Goal: Check status: Check status

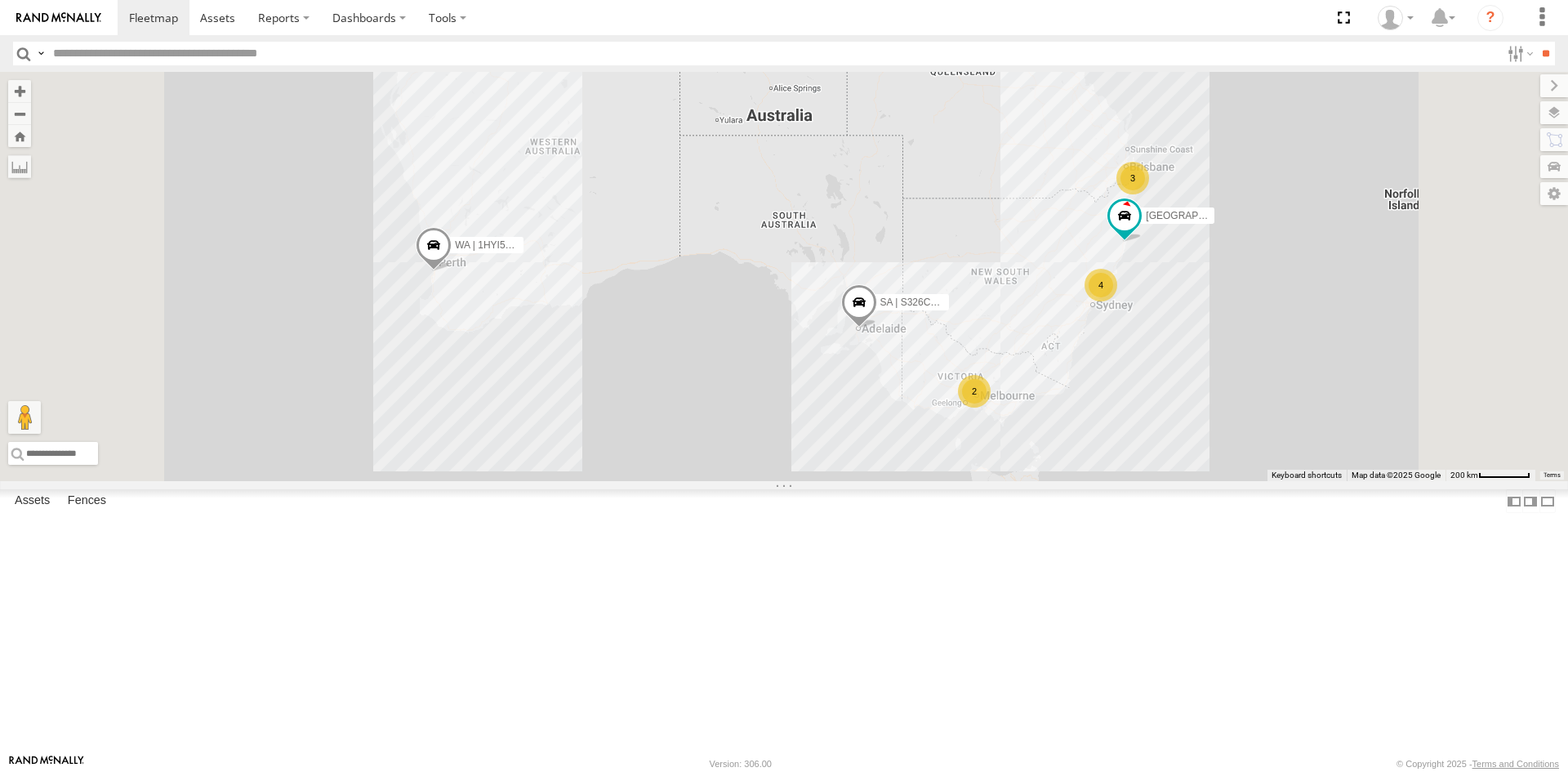
click at [0, 0] on div "SI Assets" at bounding box center [0, 0] width 0 height 0
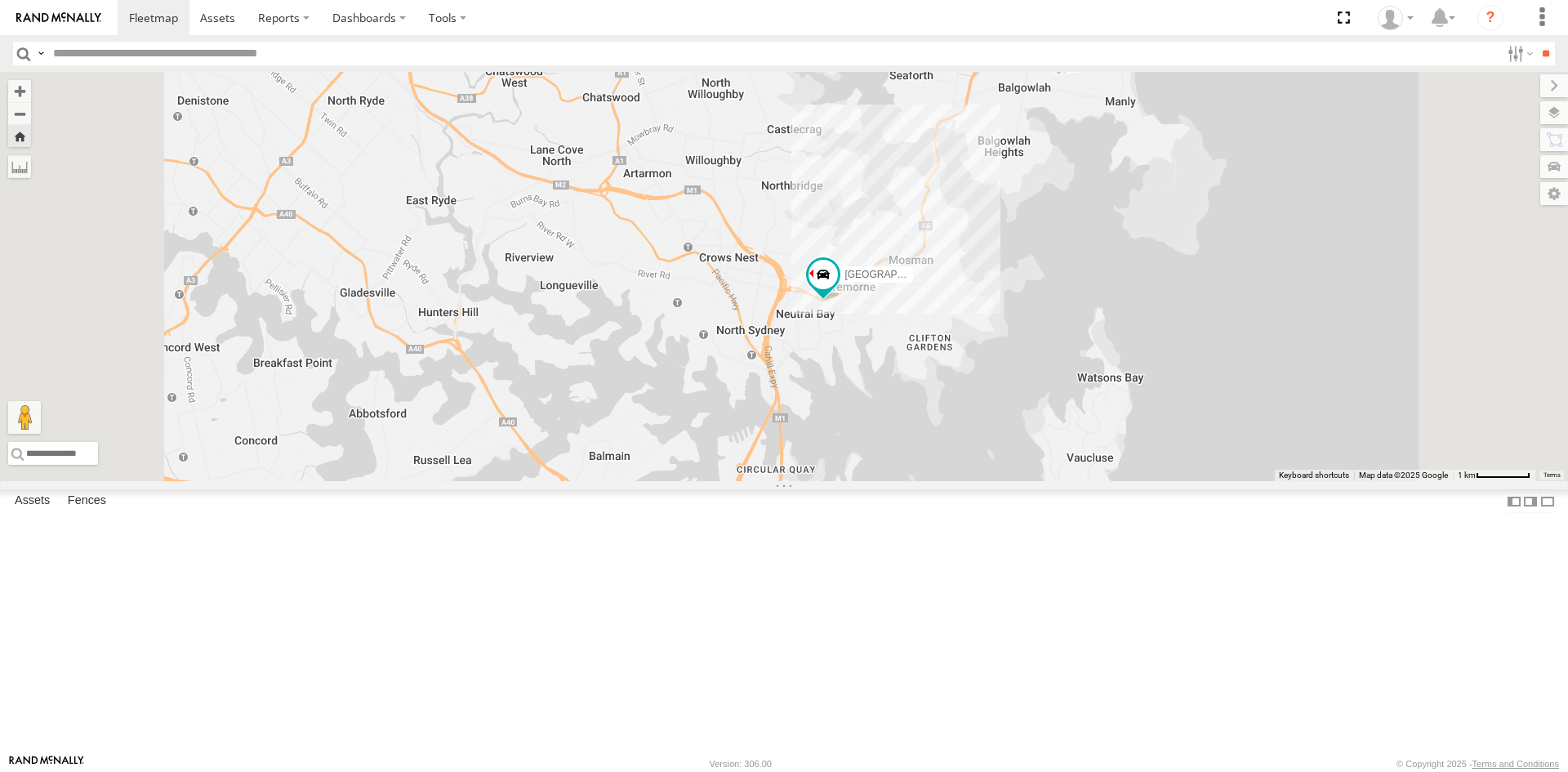
click at [0, 0] on div "SI Assets" at bounding box center [0, 0] width 0 height 0
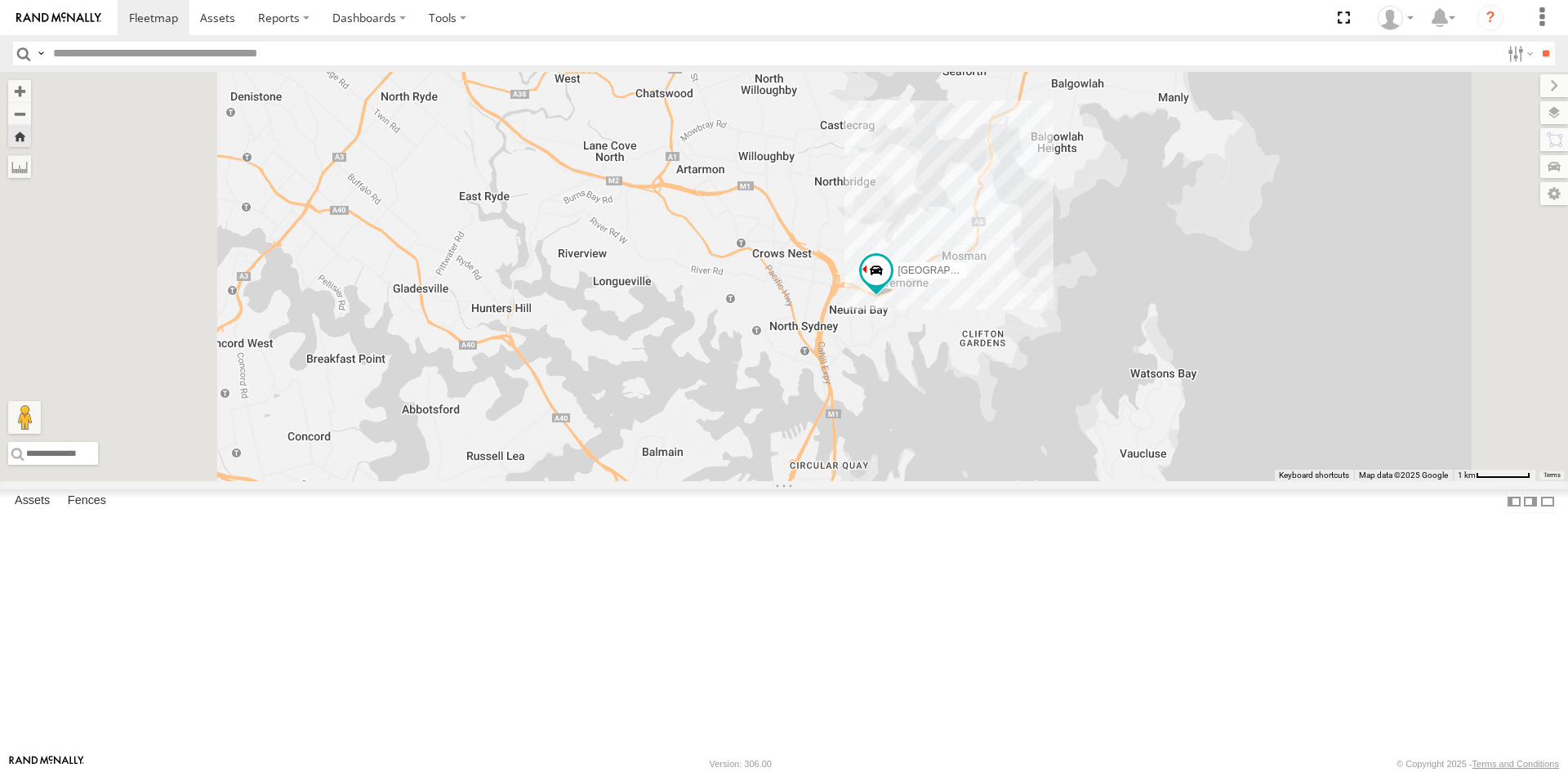
drag, startPoint x: 1228, startPoint y: 568, endPoint x: 1240, endPoint y: 577, distance: 15.0
click at [1240, 481] on div "[GEOGRAPHIC_DATA] | ESN15Q | [PERSON_NAME]" at bounding box center [784, 277] width 1568 height 410
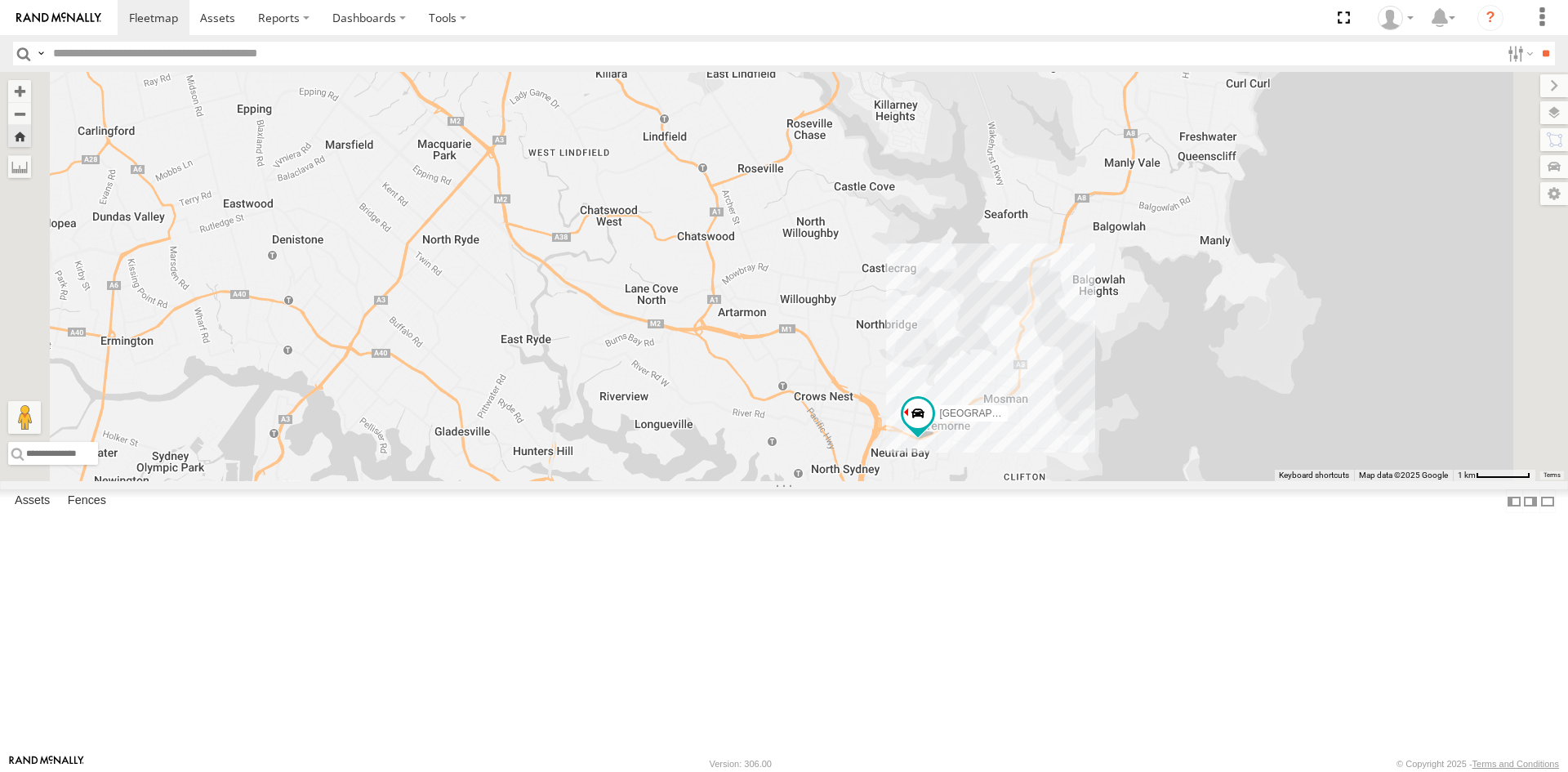
drag, startPoint x: 1014, startPoint y: 480, endPoint x: 1055, endPoint y: 635, distance: 160.3
click at [1055, 481] on div "[GEOGRAPHIC_DATA] | ESN15Q | [PERSON_NAME]" at bounding box center [784, 277] width 1568 height 410
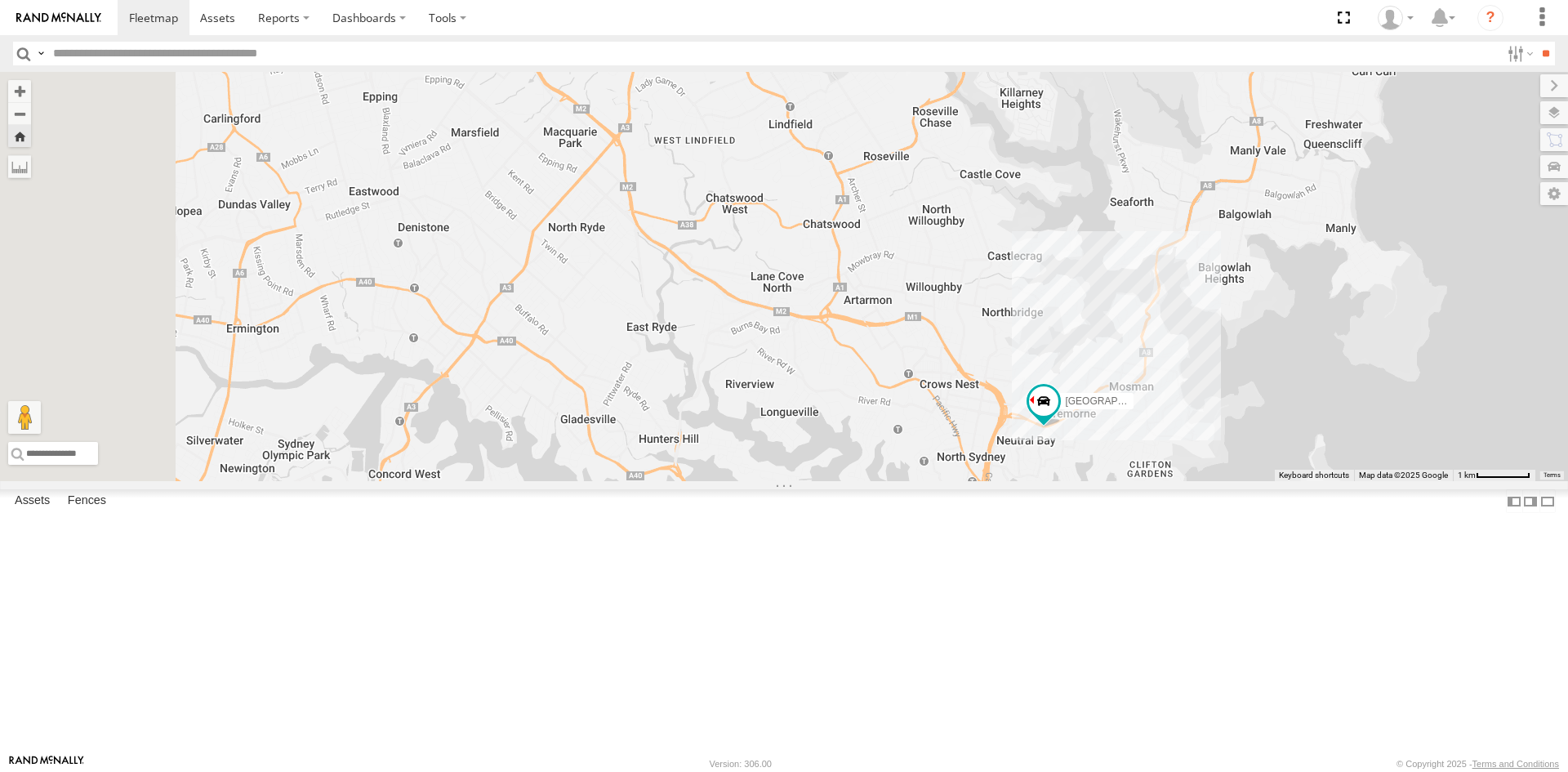
drag, startPoint x: 990, startPoint y: 576, endPoint x: 1132, endPoint y: 544, distance: 145.6
click at [1132, 481] on div "[GEOGRAPHIC_DATA] | ESN15Q | [PERSON_NAME]" at bounding box center [784, 277] width 1568 height 410
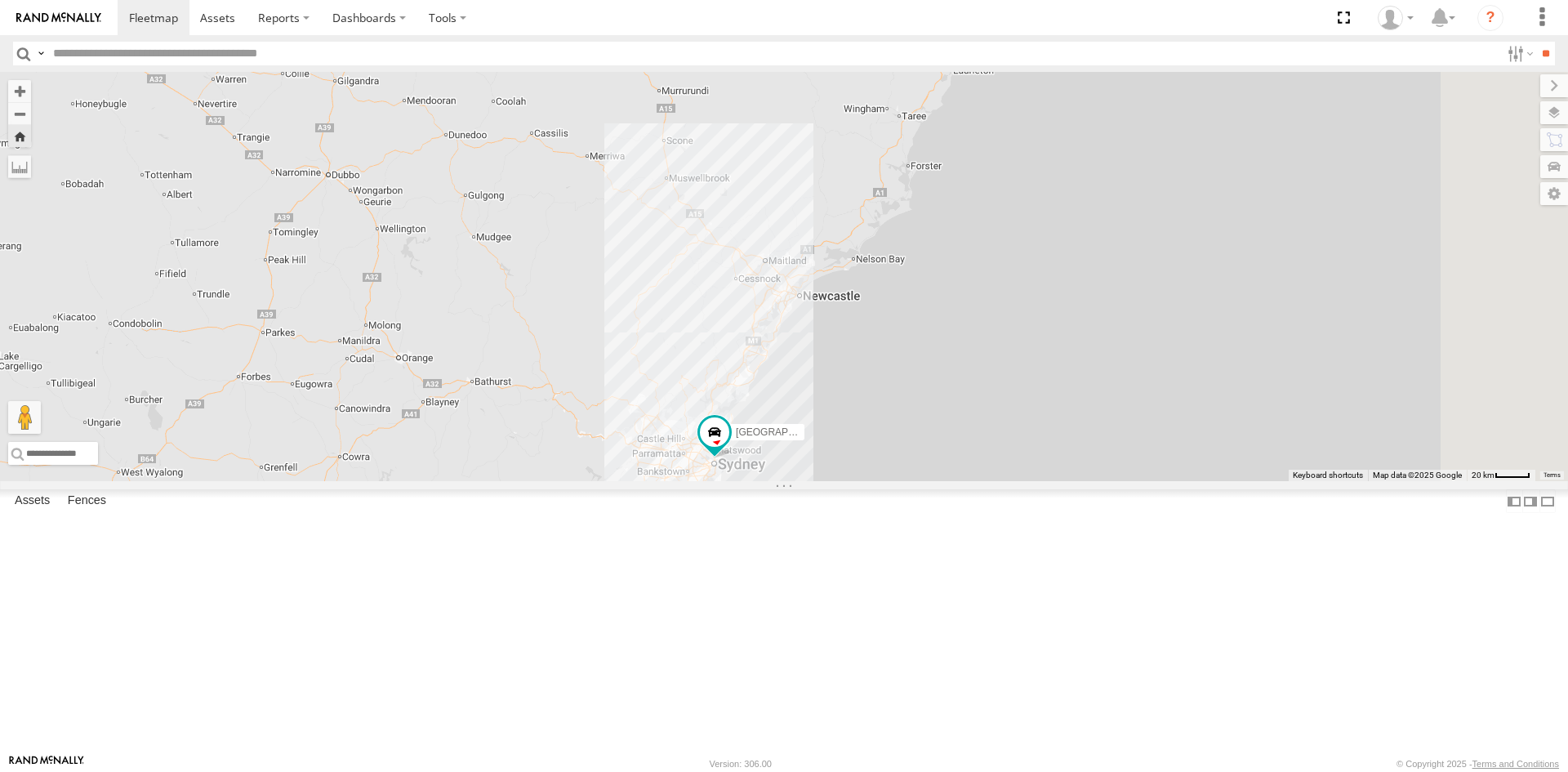
drag, startPoint x: 1216, startPoint y: 339, endPoint x: 1037, endPoint y: 552, distance: 278.2
click at [1037, 481] on div "[GEOGRAPHIC_DATA] | ESN15Q | [PERSON_NAME]" at bounding box center [784, 277] width 1568 height 410
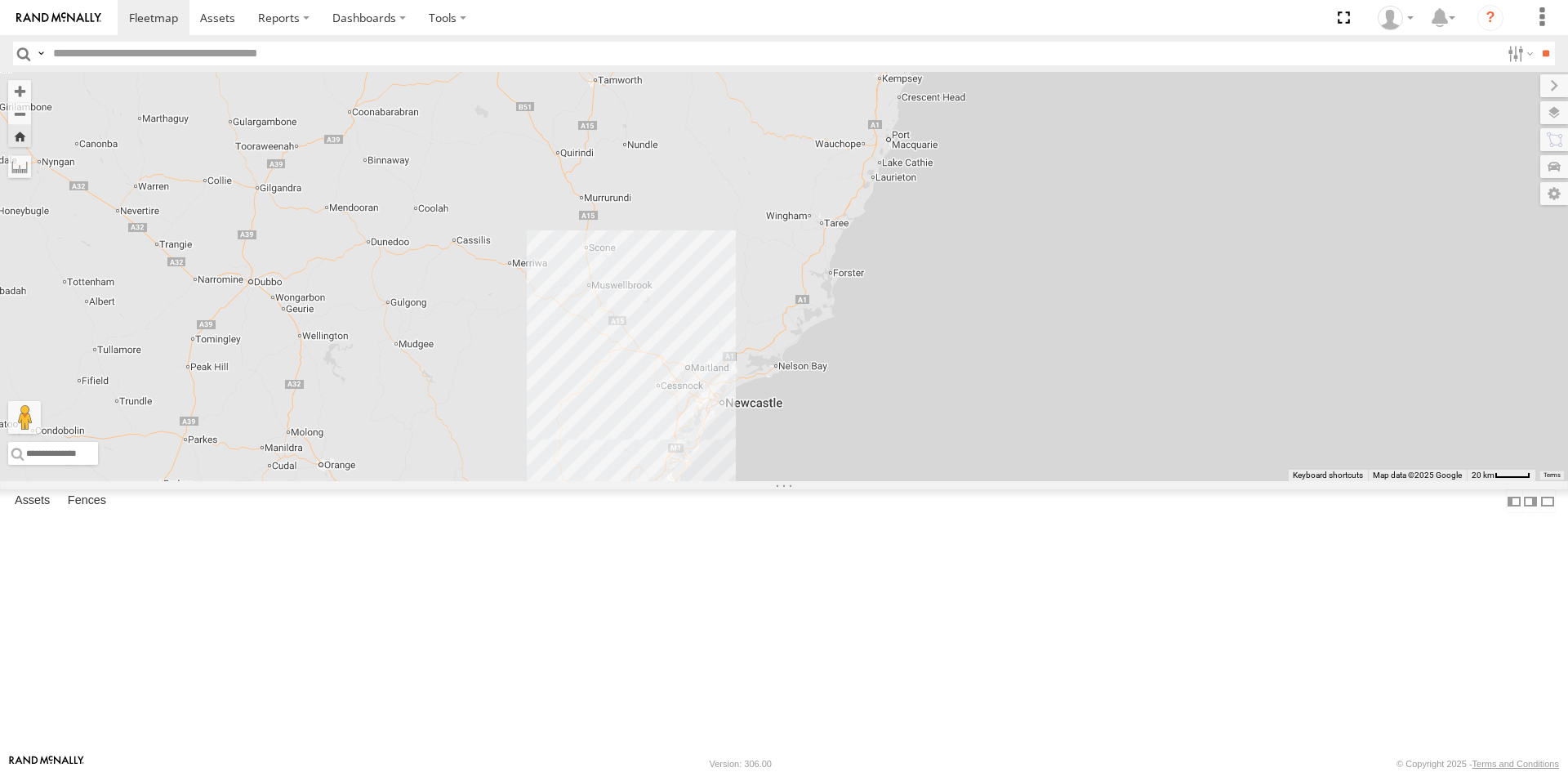
click at [1032, 481] on div "[GEOGRAPHIC_DATA] | ESN15Q | [PERSON_NAME]" at bounding box center [784, 277] width 1568 height 410
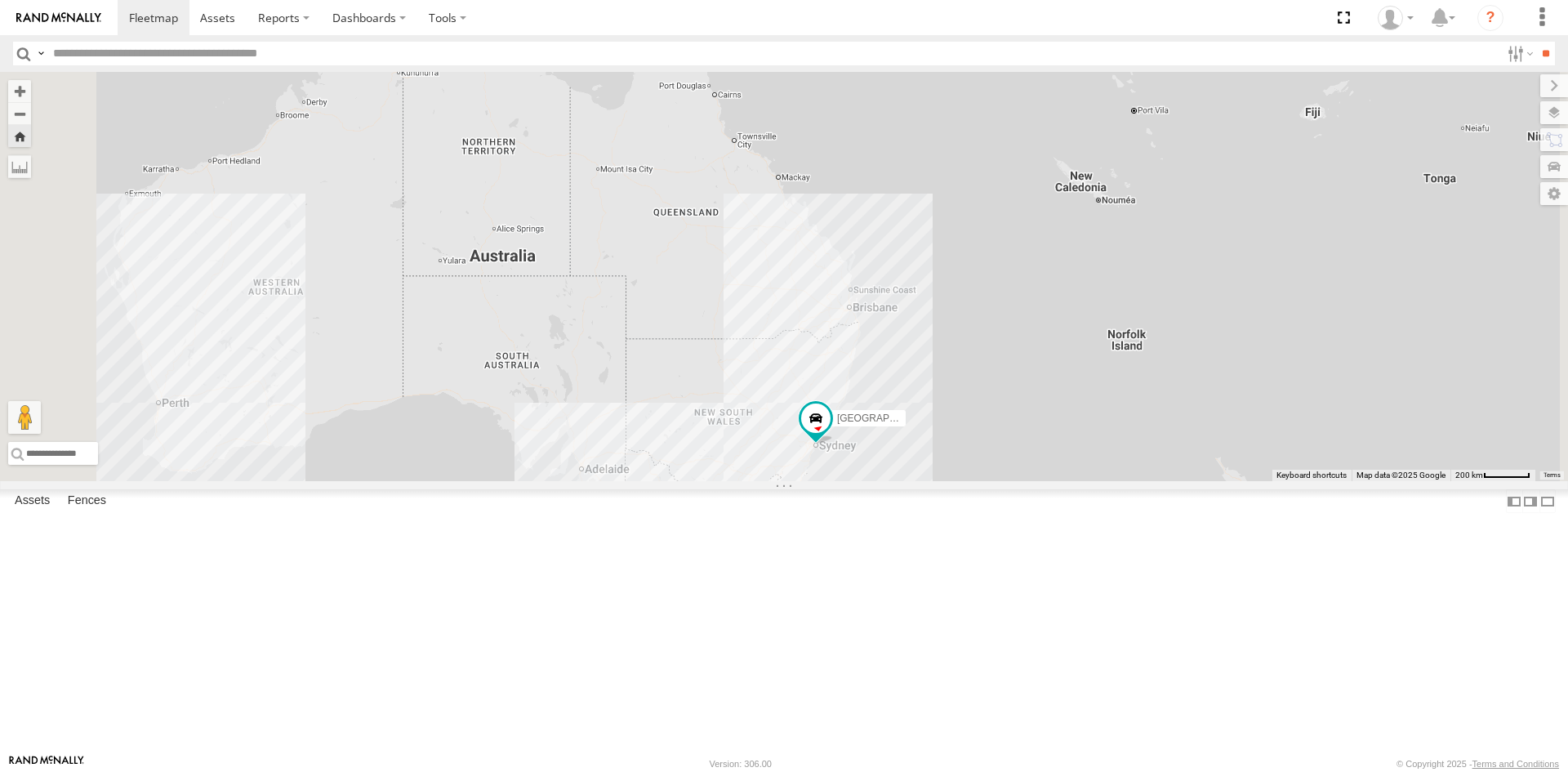
click at [0, 0] on div "SI Assets" at bounding box center [0, 0] width 0 height 0
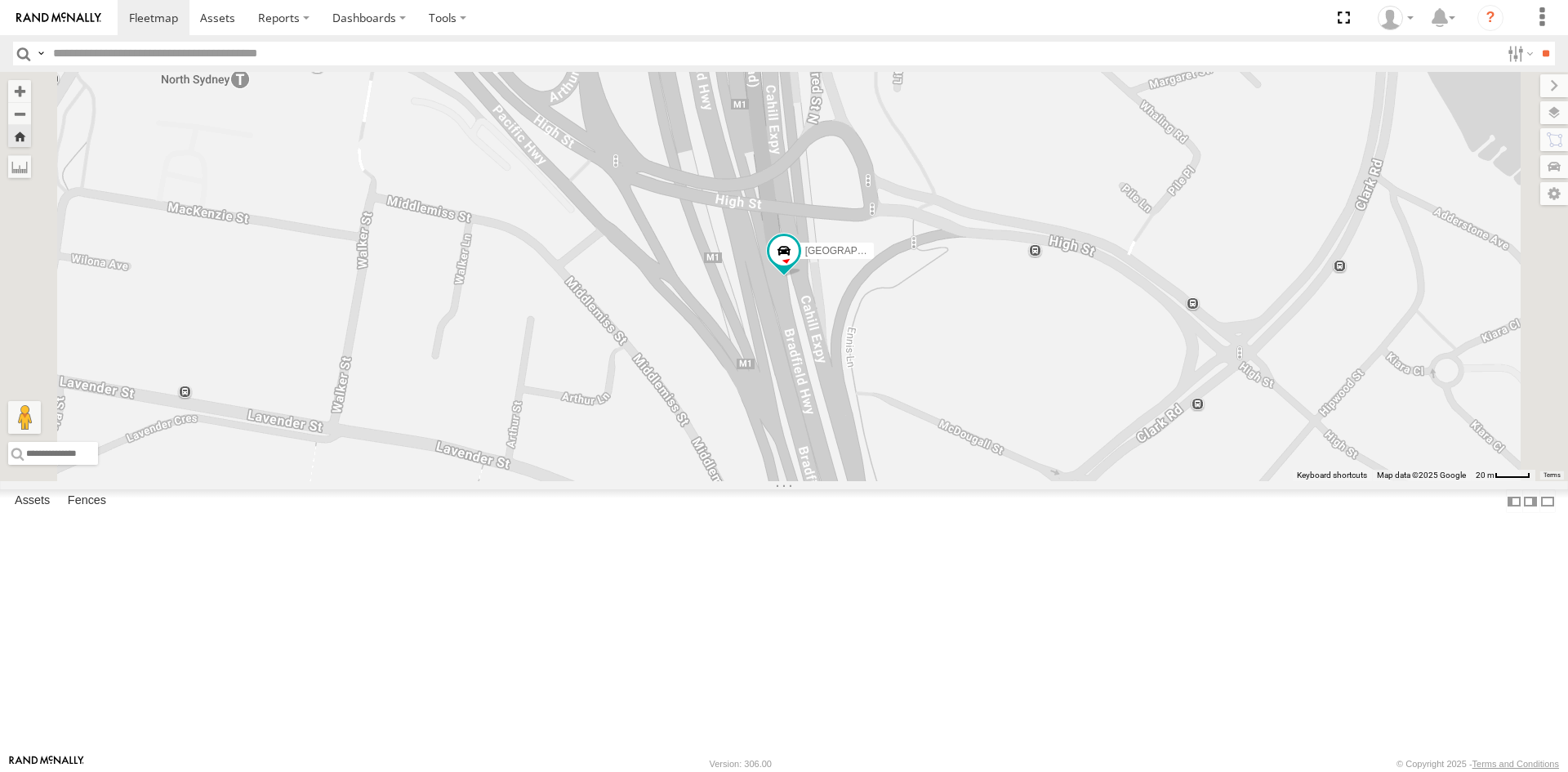
click at [0, 0] on div "VIC | 1VV3JU | Parth SI Assets" at bounding box center [0, 0] width 0 height 0
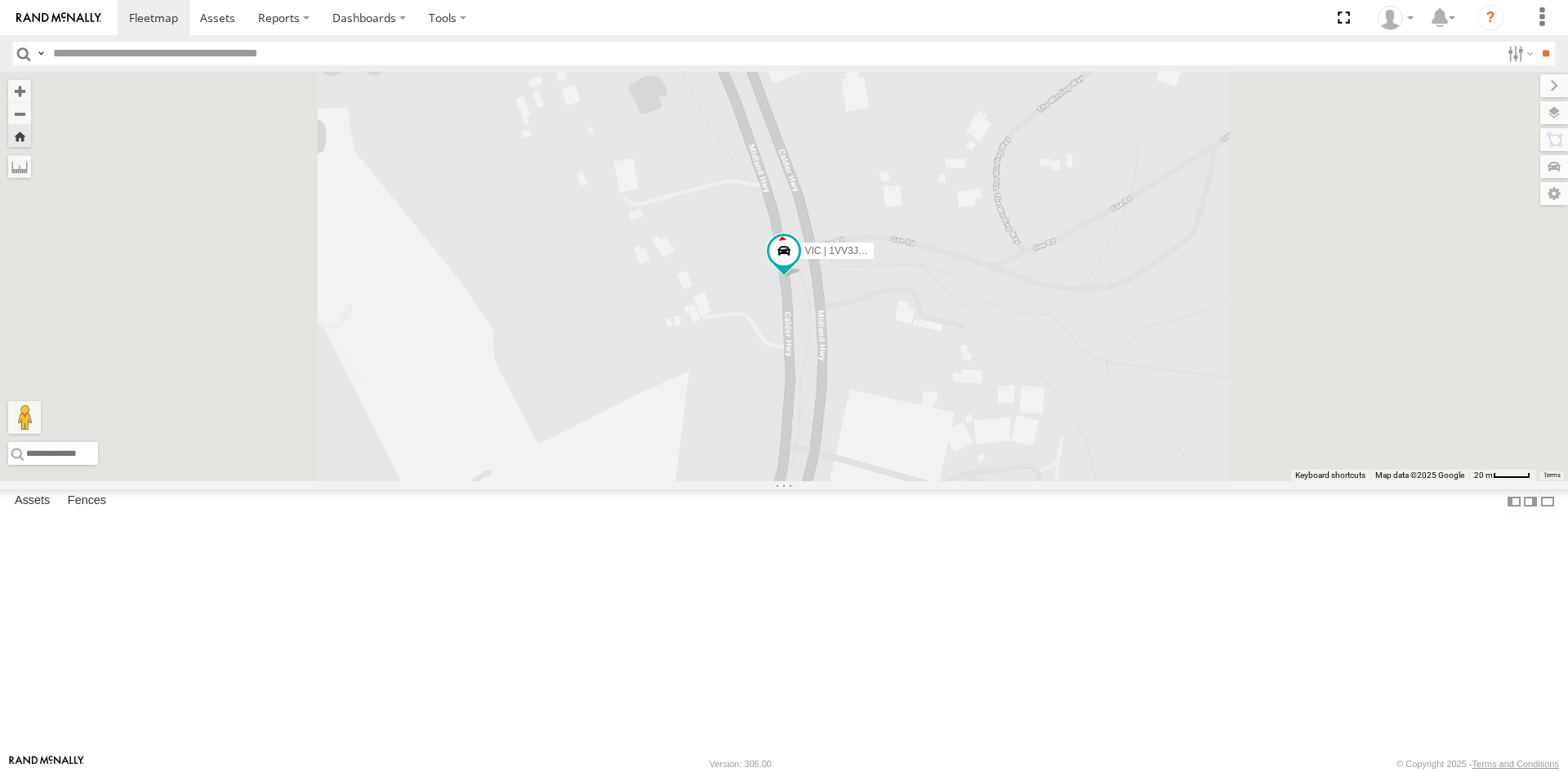
click at [0, 0] on div "VIC | 1VV3JU | Parth SI Assets" at bounding box center [0, 0] width 0 height 0
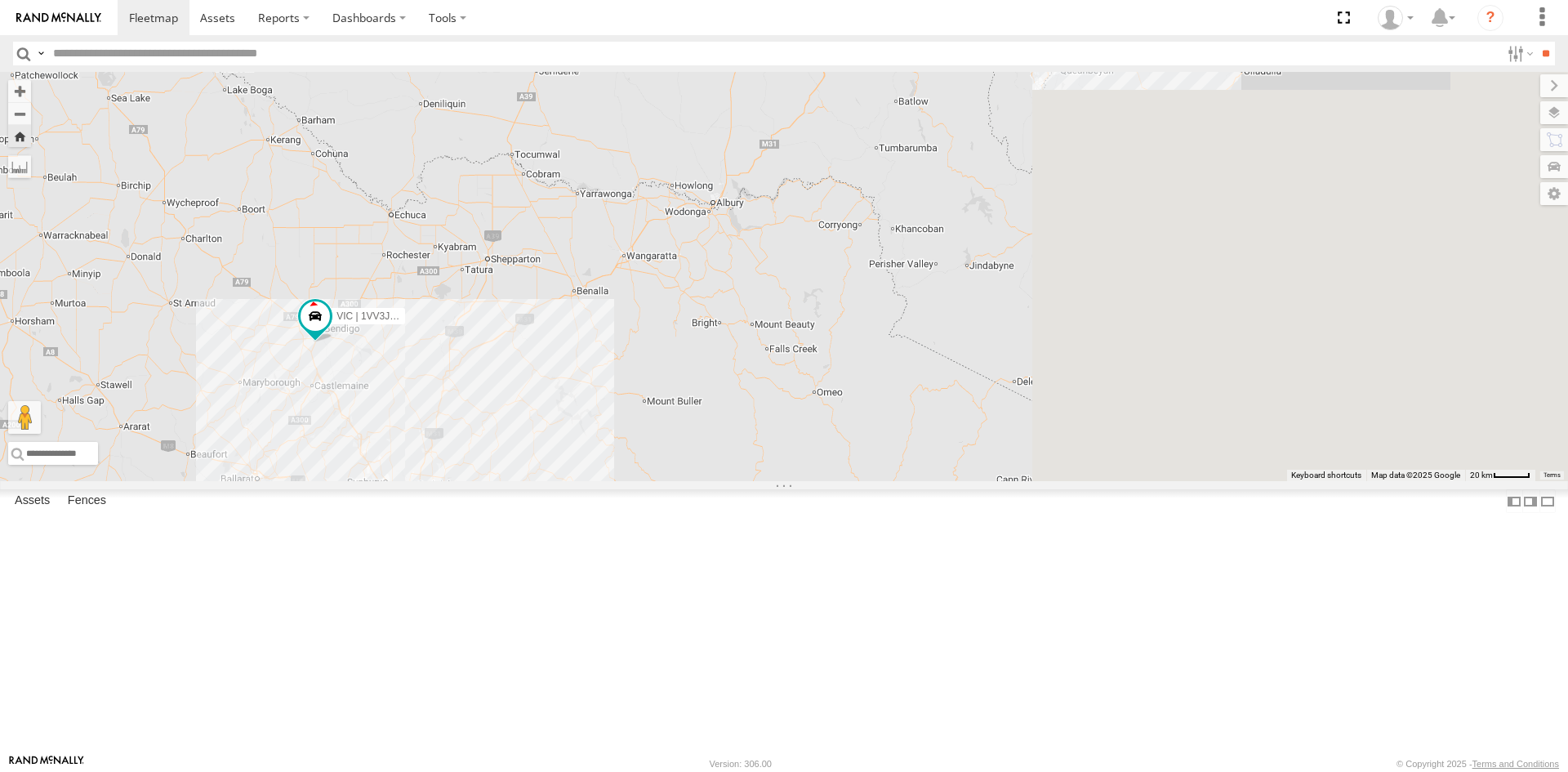
drag, startPoint x: 1155, startPoint y: 433, endPoint x: 835, endPoint y: 427, distance: 320.1
click at [620, 481] on div "VIC | 1VV3JU | [PERSON_NAME]" at bounding box center [784, 277] width 1568 height 410
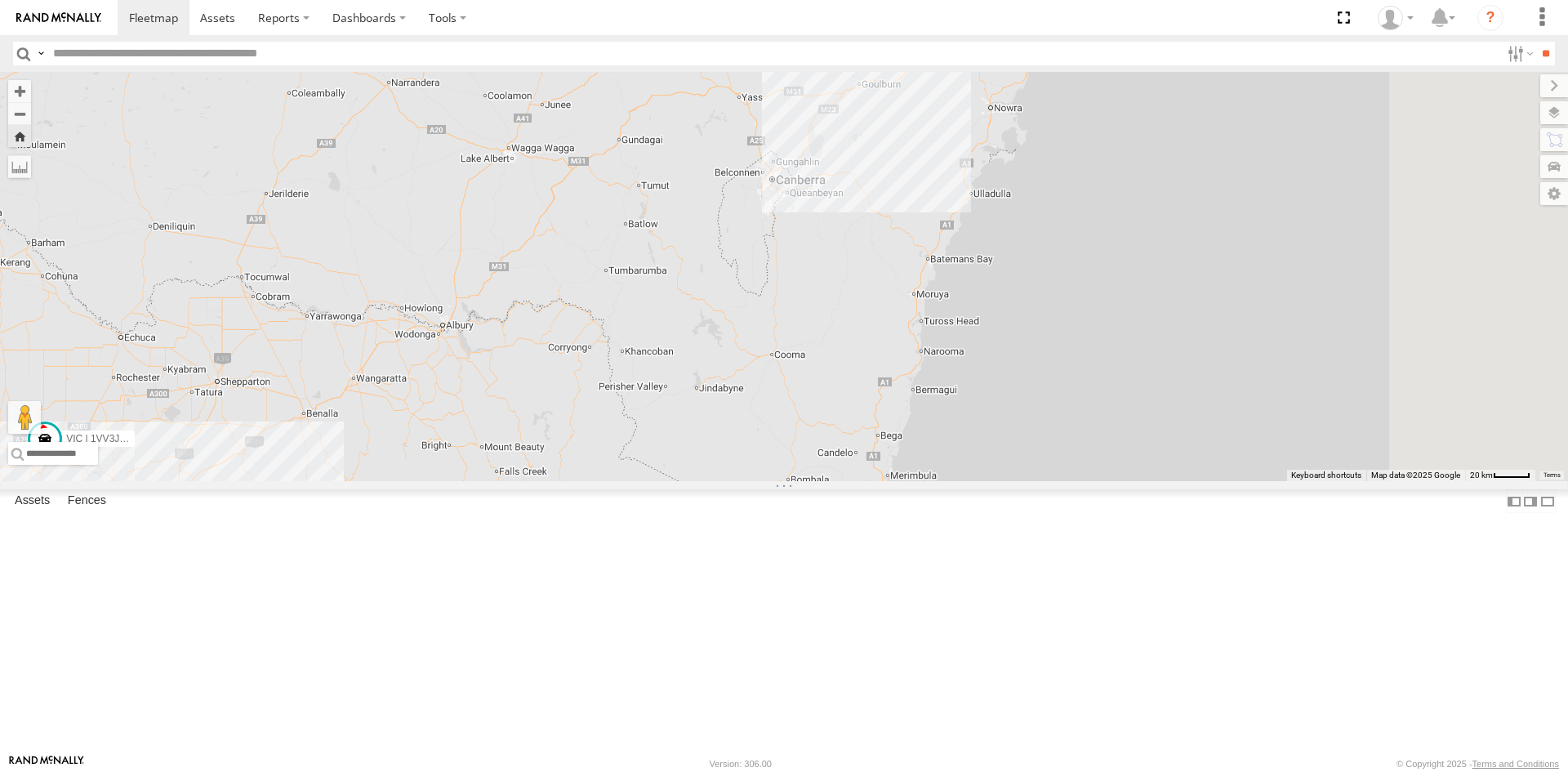
drag, startPoint x: 1281, startPoint y: 475, endPoint x: 1223, endPoint y: 584, distance: 123.5
click at [1223, 481] on div "VIC | 1VV3JU | [PERSON_NAME]" at bounding box center [784, 277] width 1568 height 410
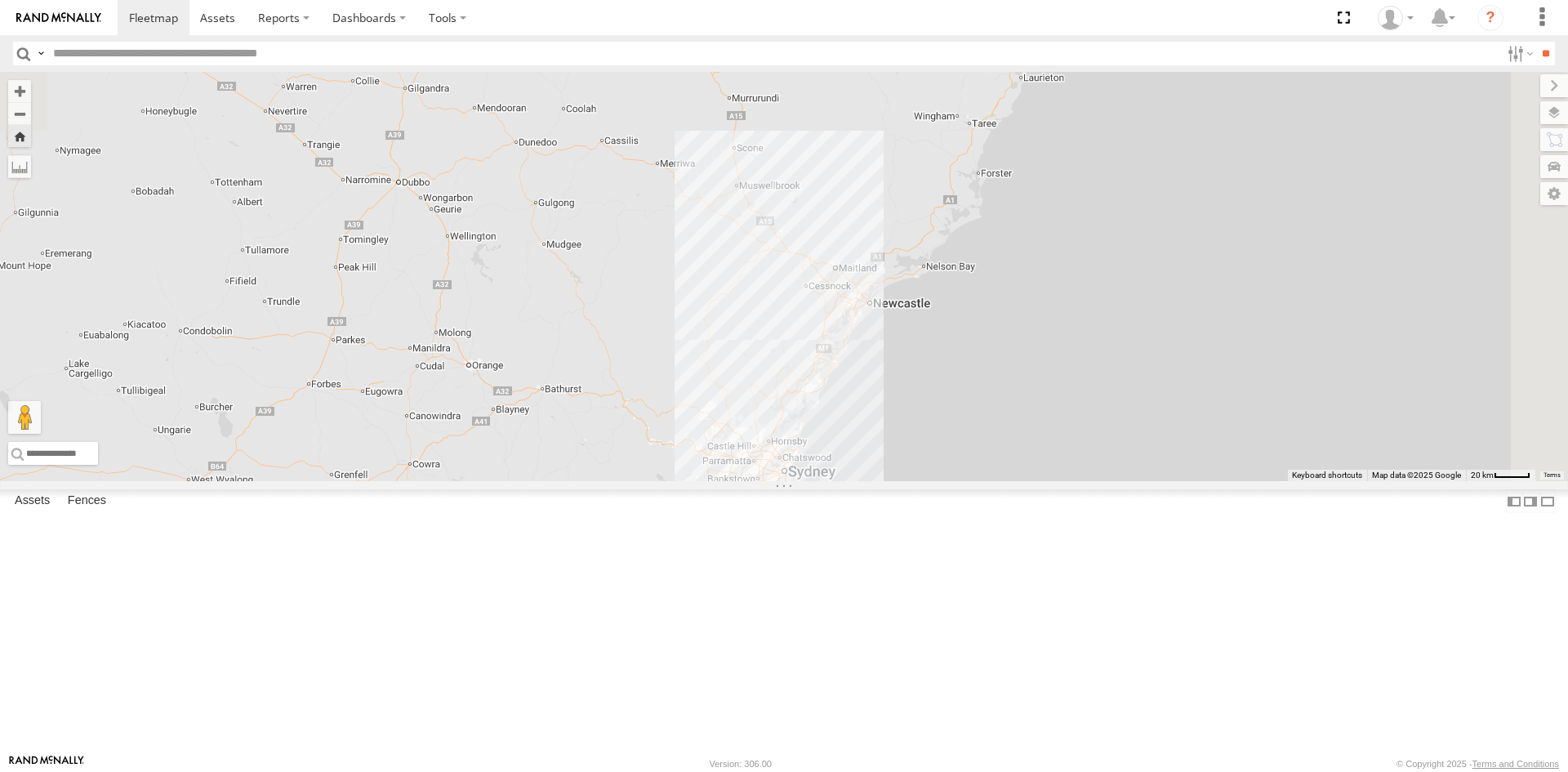
drag, startPoint x: 1220, startPoint y: 320, endPoint x: 975, endPoint y: 756, distance: 500.1
click at [975, 756] on body at bounding box center [784, 386] width 1568 height 772
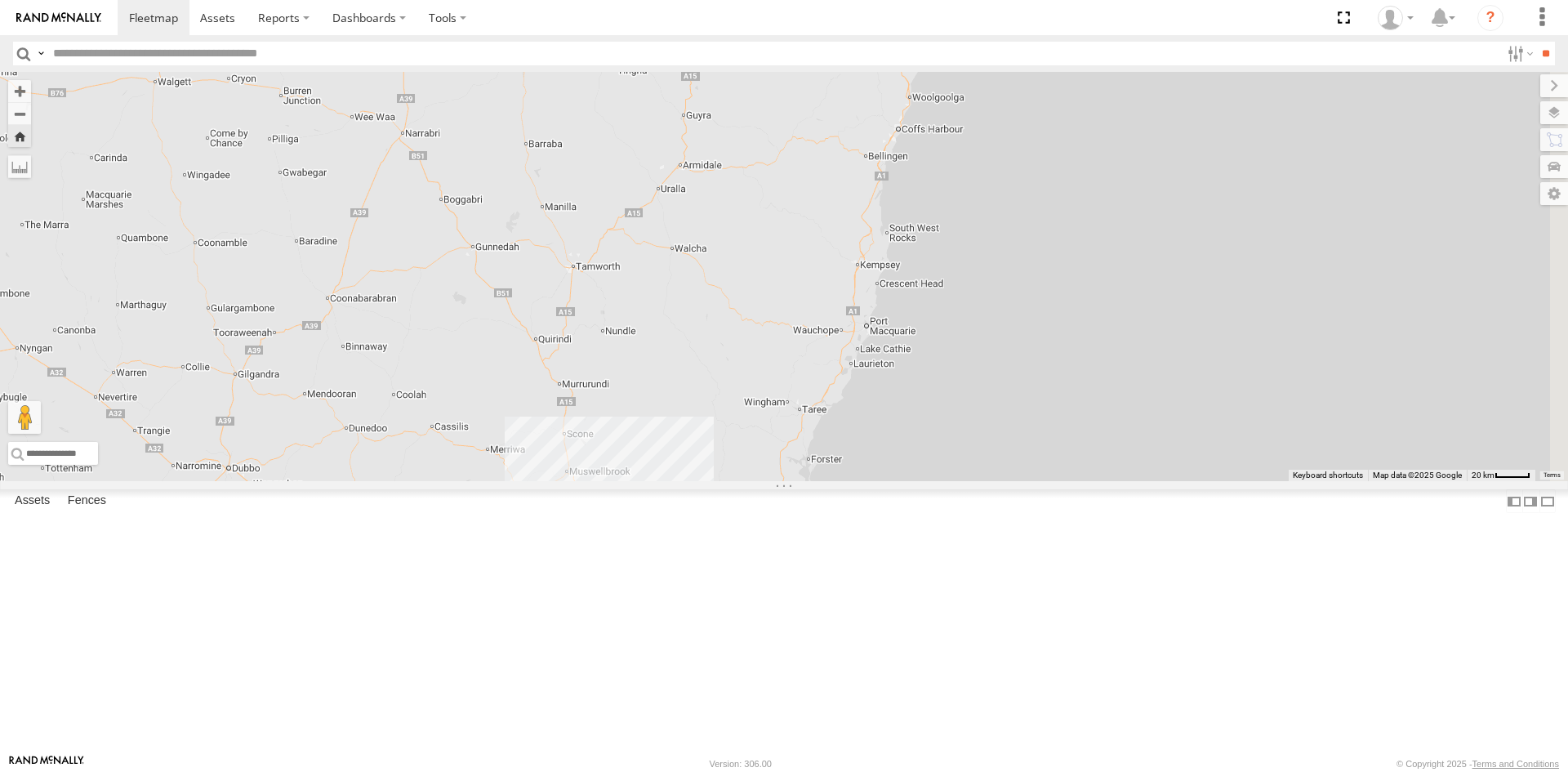
drag, startPoint x: 1157, startPoint y: 457, endPoint x: 1046, endPoint y: 624, distance: 200.5
click at [1046, 481] on div "VIC | 1VV3JU | [PERSON_NAME]" at bounding box center [784, 277] width 1568 height 410
click at [0, 0] on div "All Assets" at bounding box center [0, 0] width 0 height 0
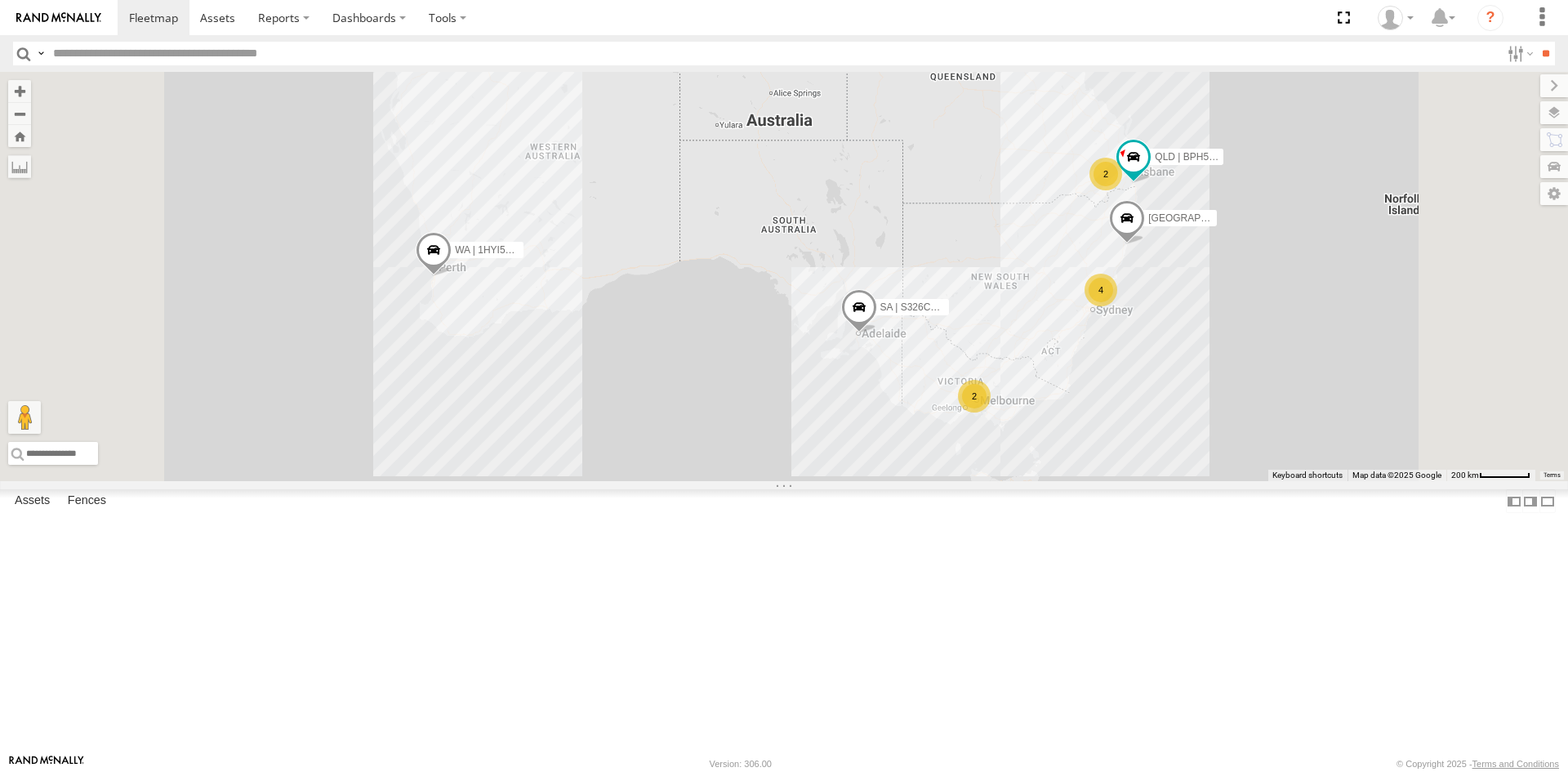
click at [0, 0] on div "All Assets" at bounding box center [0, 0] width 0 height 0
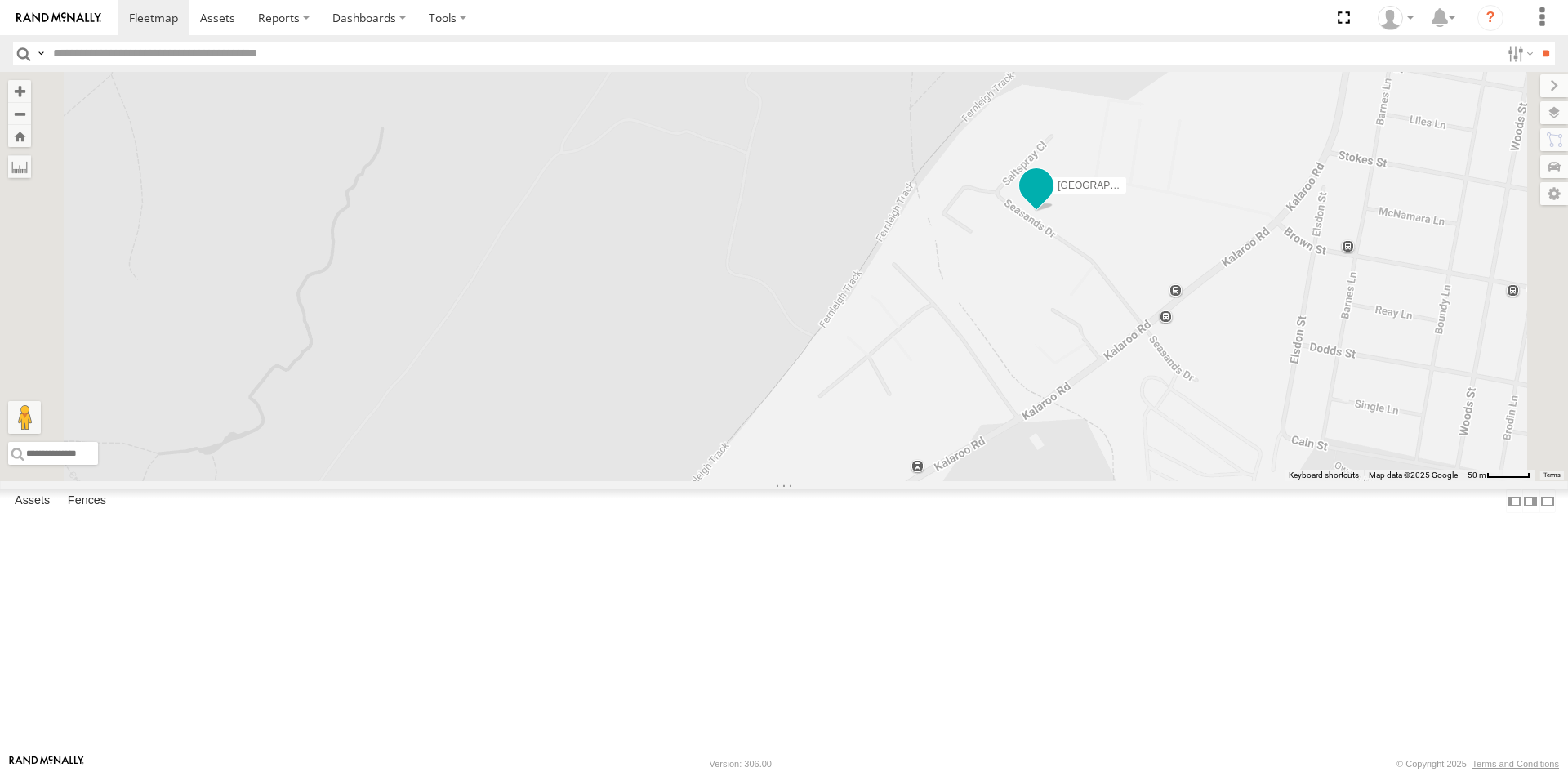
click at [1051, 200] on span at bounding box center [1036, 185] width 29 height 30
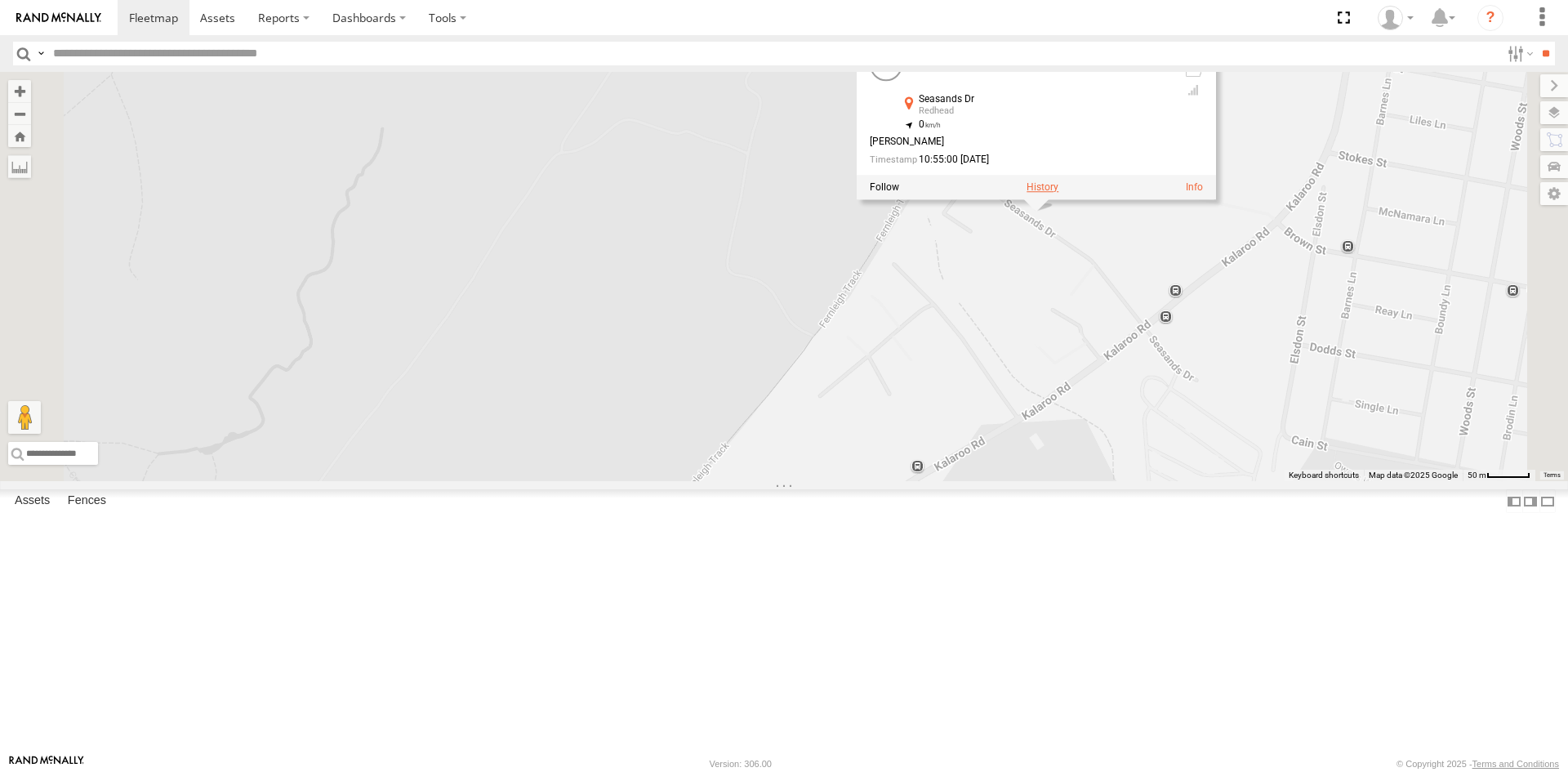
click at [1058, 193] on label at bounding box center [1042, 187] width 32 height 11
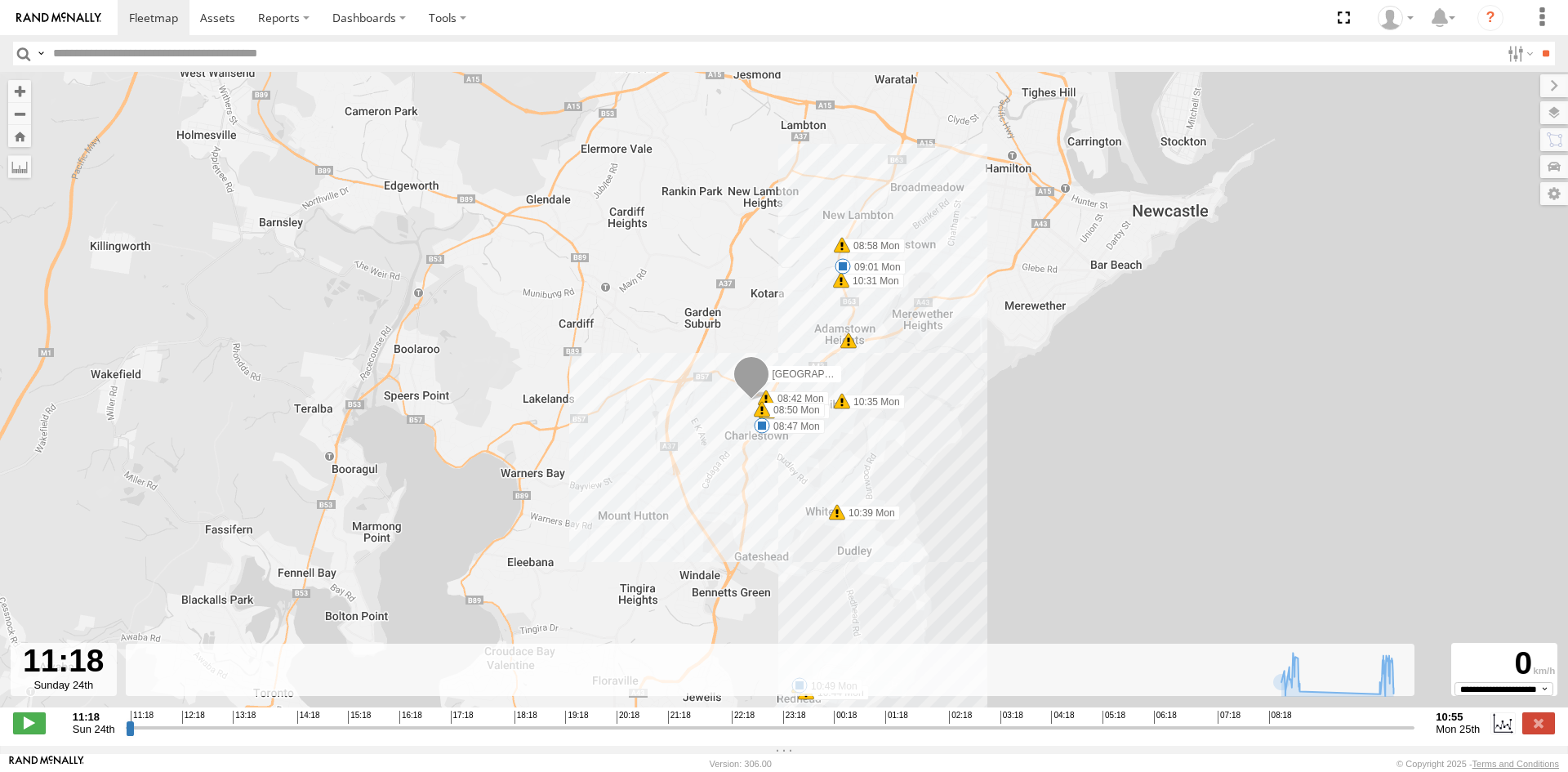
drag, startPoint x: 982, startPoint y: 568, endPoint x: 1026, endPoint y: 699, distance: 138.2
click at [1026, 699] on div "← Move left → Move right ↑ Move up ↓ Move down + Zoom in - Zoom out Home Jump l…" at bounding box center [784, 409] width 1568 height 674
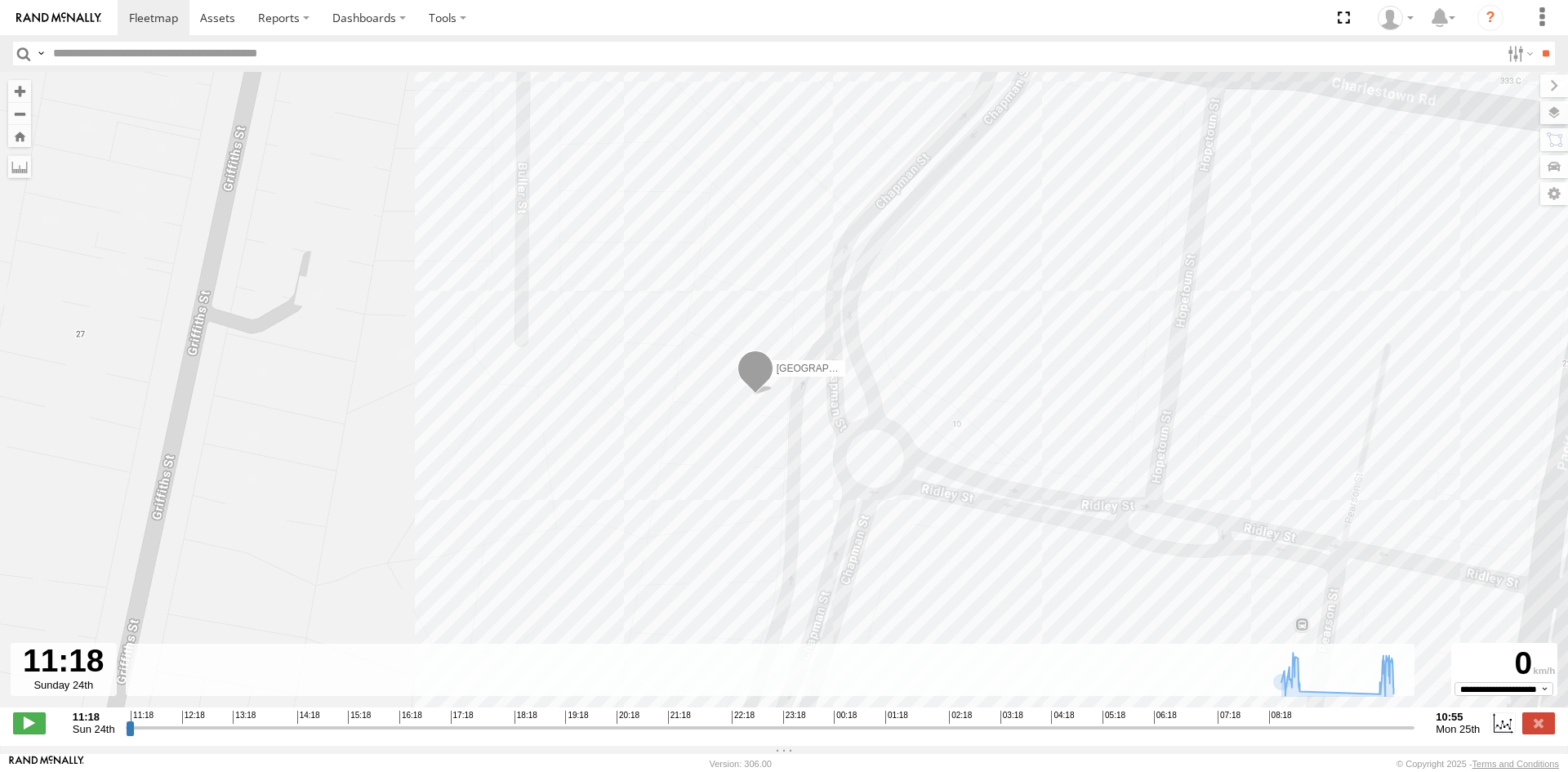
drag, startPoint x: 844, startPoint y: 546, endPoint x: 866, endPoint y: 443, distance: 105.3
click at [866, 443] on div "[GEOGRAPHIC_DATA] | EIL71J | [PERSON_NAME] 08:42 Mon 08:47 Mon 08:49 Mon 08:50 …" at bounding box center [784, 398] width 1568 height 653
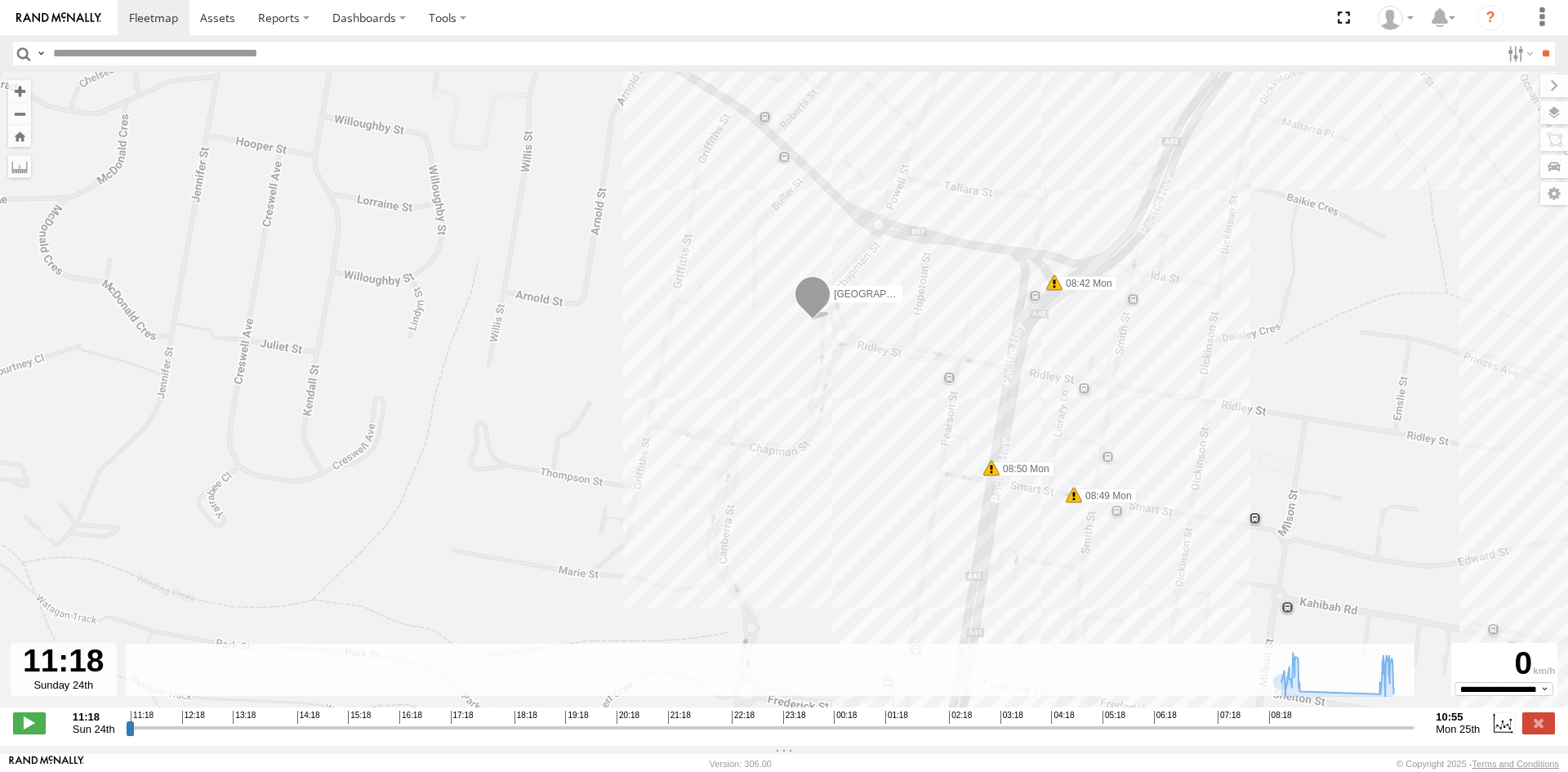
drag, startPoint x: 1121, startPoint y: 540, endPoint x: 1063, endPoint y: 365, distance: 184.4
click at [1064, 363] on div "[GEOGRAPHIC_DATA] | EIL71J | [PERSON_NAME] 08:42 Mon 08:47 Mon 08:49 Mon 08:50 …" at bounding box center [784, 398] width 1568 height 653
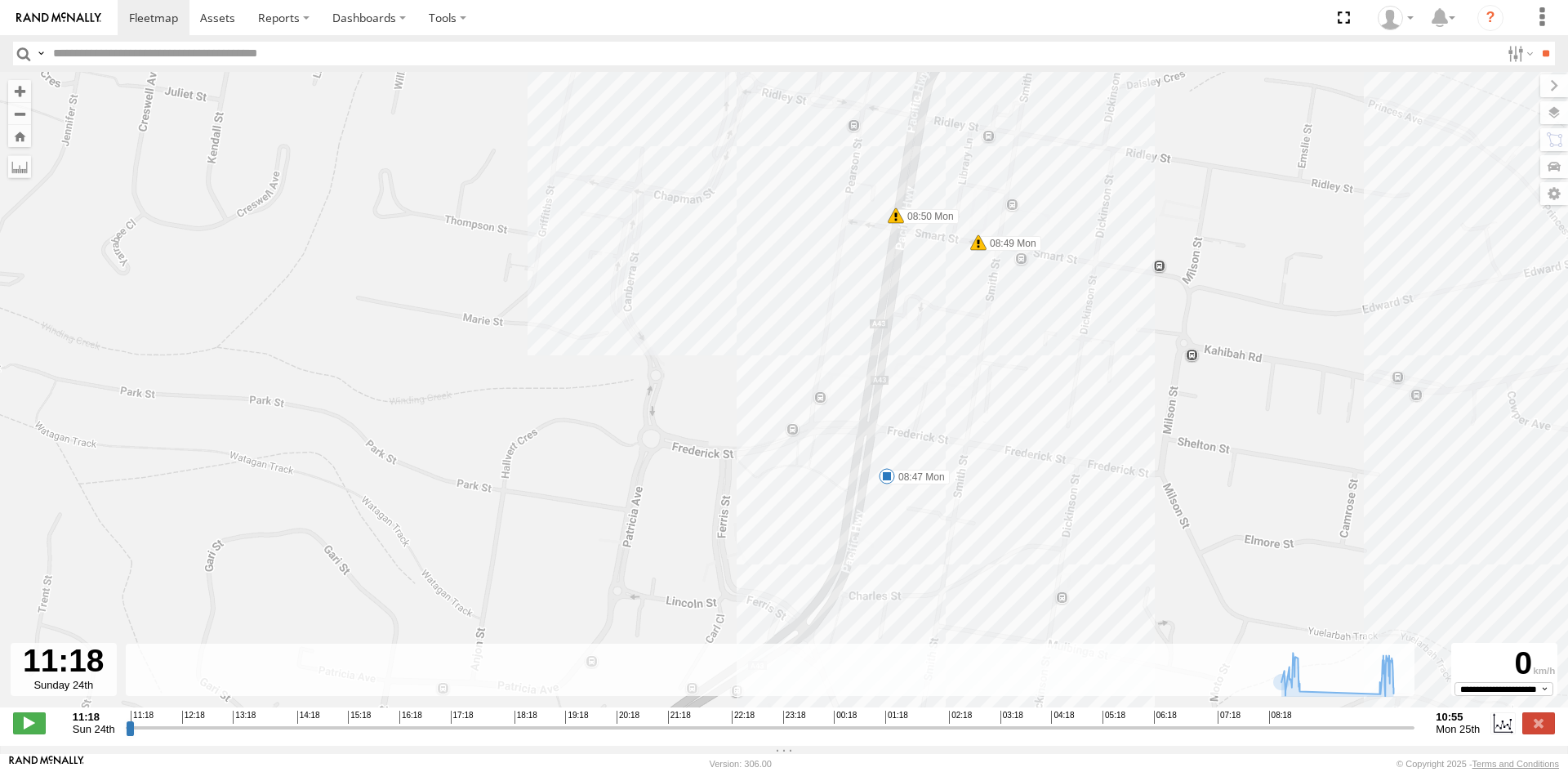
drag, startPoint x: 1111, startPoint y: 533, endPoint x: 1109, endPoint y: 509, distance: 24.1
click at [1109, 509] on div "[GEOGRAPHIC_DATA] | EIL71J | [PERSON_NAME] 08:42 Mon 08:47 Mon 08:49 Mon 08:50 …" at bounding box center [784, 398] width 1568 height 653
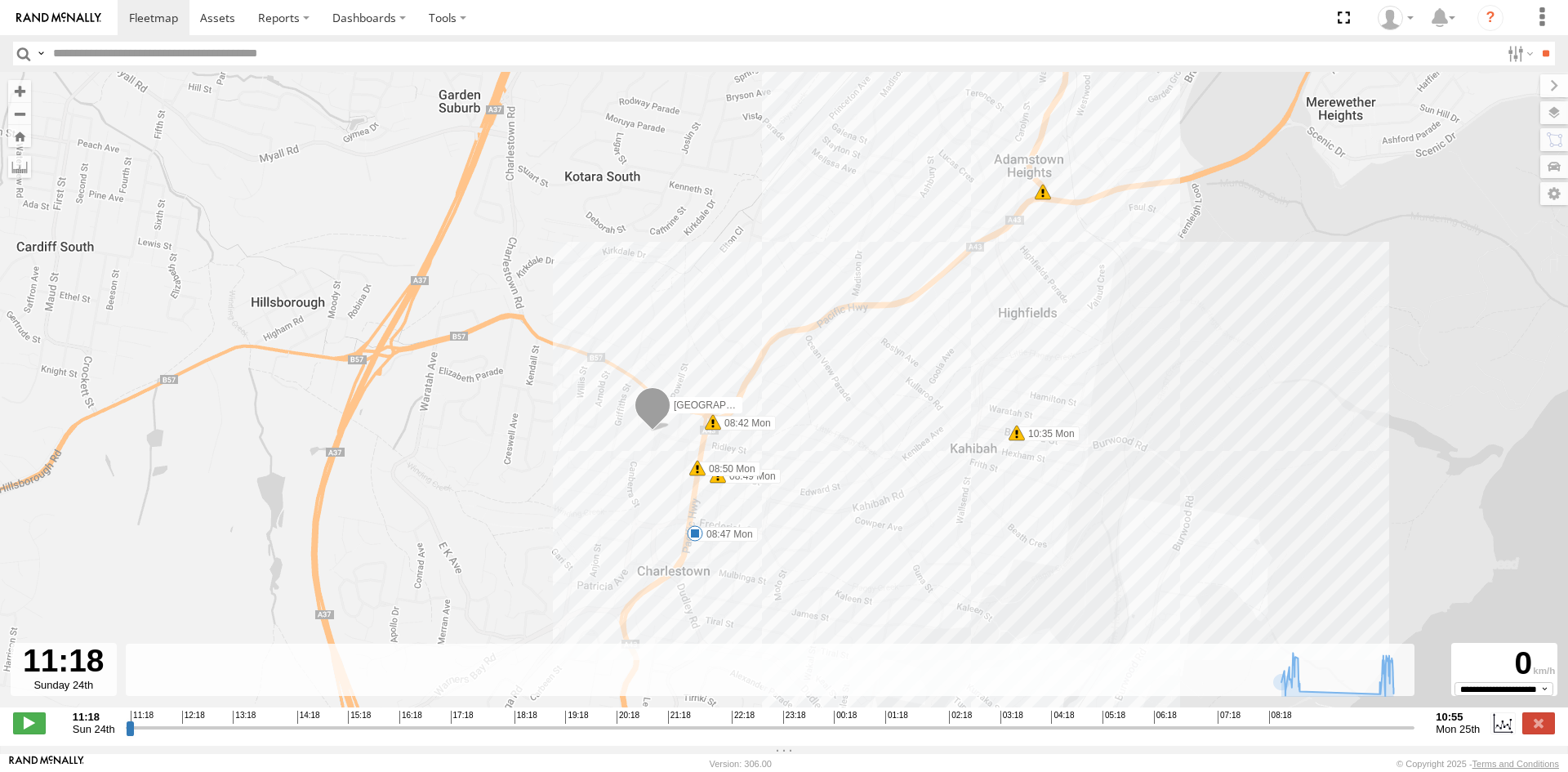
drag, startPoint x: 1263, startPoint y: 457, endPoint x: 1014, endPoint y: 565, distance: 271.4
click at [1014, 565] on div "[GEOGRAPHIC_DATA] | EIL71J | [PERSON_NAME] 08:42 Mon 08:47 Mon 08:49 Mon 08:50 …" at bounding box center [784, 398] width 1568 height 653
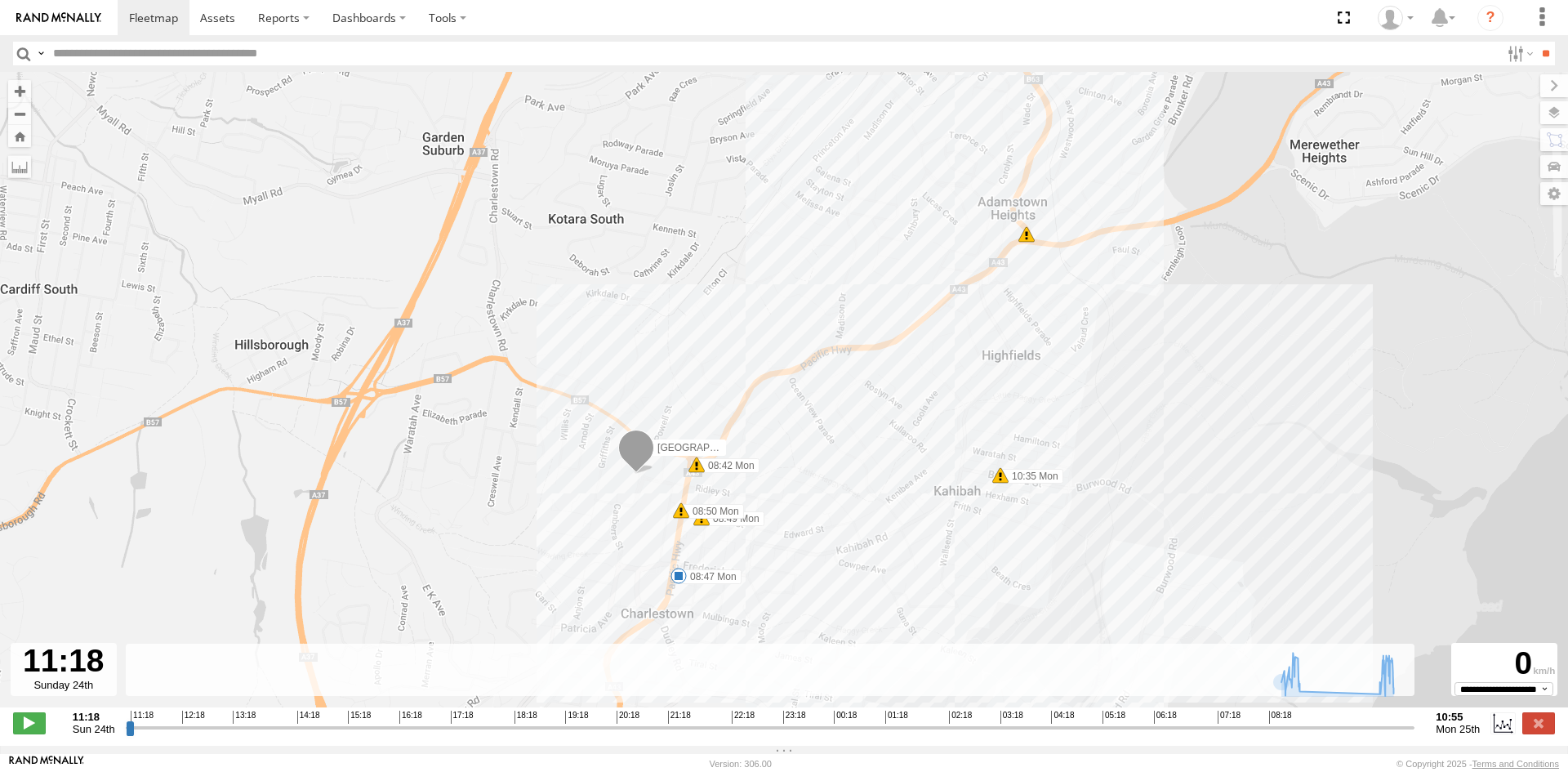
drag, startPoint x: 1110, startPoint y: 415, endPoint x: 1143, endPoint y: 583, distance: 171.2
click at [1143, 583] on div "[GEOGRAPHIC_DATA] | EIL71J | [PERSON_NAME] 08:42 Mon 08:47 Mon 08:49 Mon 08:50 …" at bounding box center [784, 398] width 1568 height 653
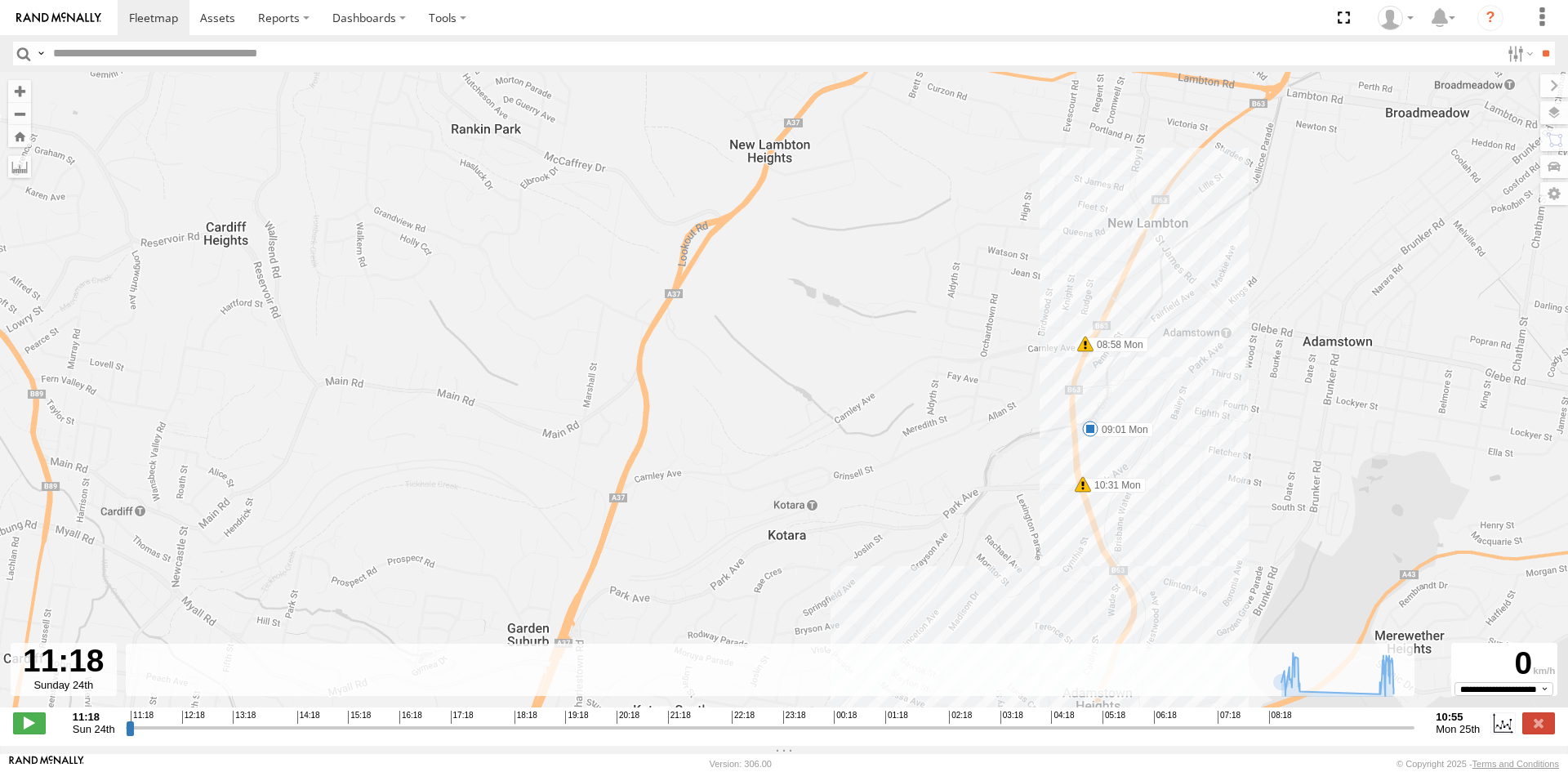
drag, startPoint x: 1166, startPoint y: 350, endPoint x: 1165, endPoint y: 360, distance: 10.0
click at [1165, 360] on div "[GEOGRAPHIC_DATA] | EIL71J | [PERSON_NAME] 08:42 Mon 08:47 Mon 08:49 Mon 08:50 …" at bounding box center [784, 398] width 1568 height 653
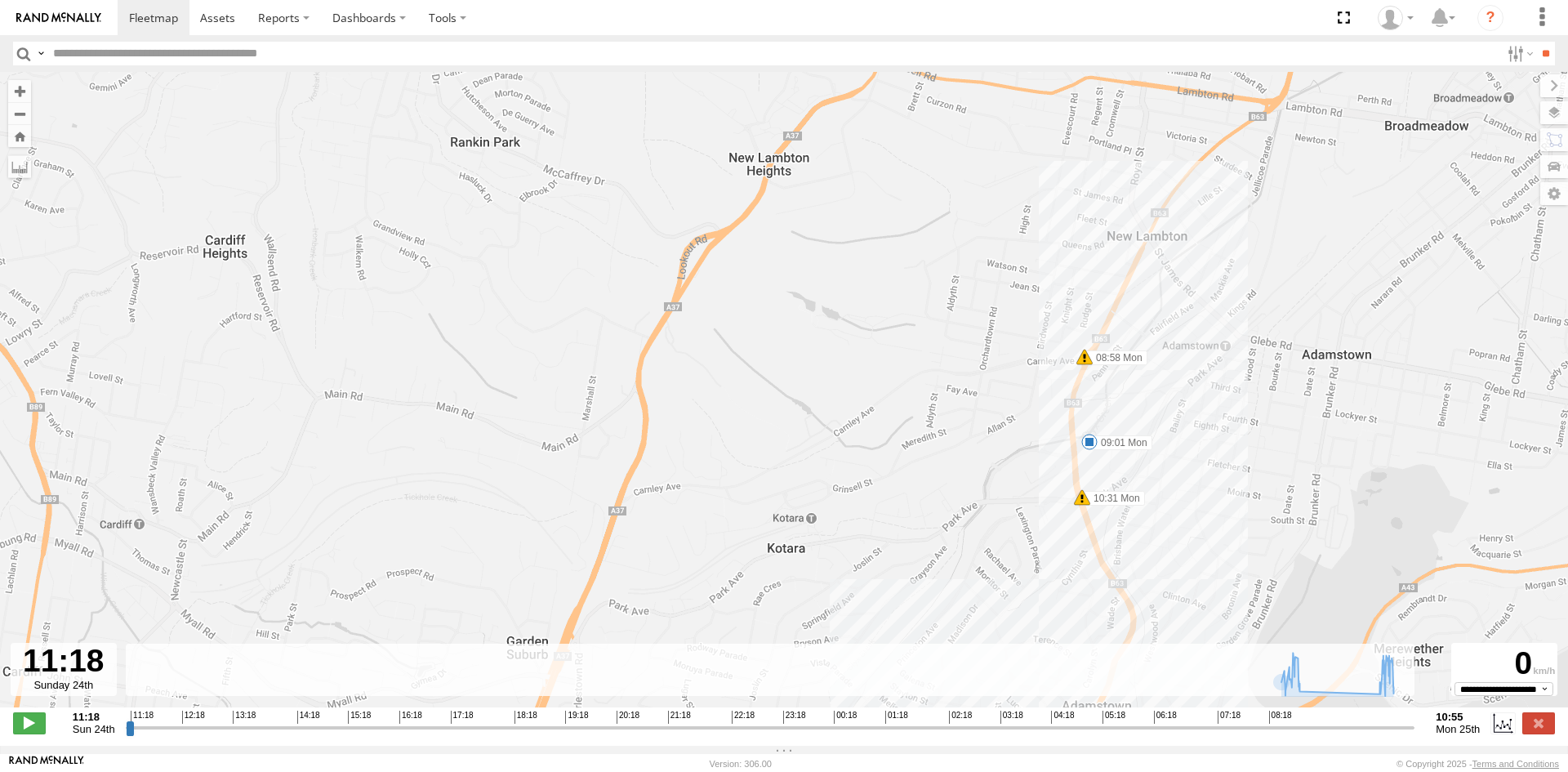
click at [1089, 441] on span at bounding box center [1090, 442] width 17 height 17
drag, startPoint x: 1255, startPoint y: 561, endPoint x: 1180, endPoint y: 320, distance: 252.4
click at [1187, 338] on div "[GEOGRAPHIC_DATA] | EIL71J | [PERSON_NAME] 08:42 Mon 08:47 Mon 08:49 Mon 08:50 …" at bounding box center [784, 398] width 1568 height 653
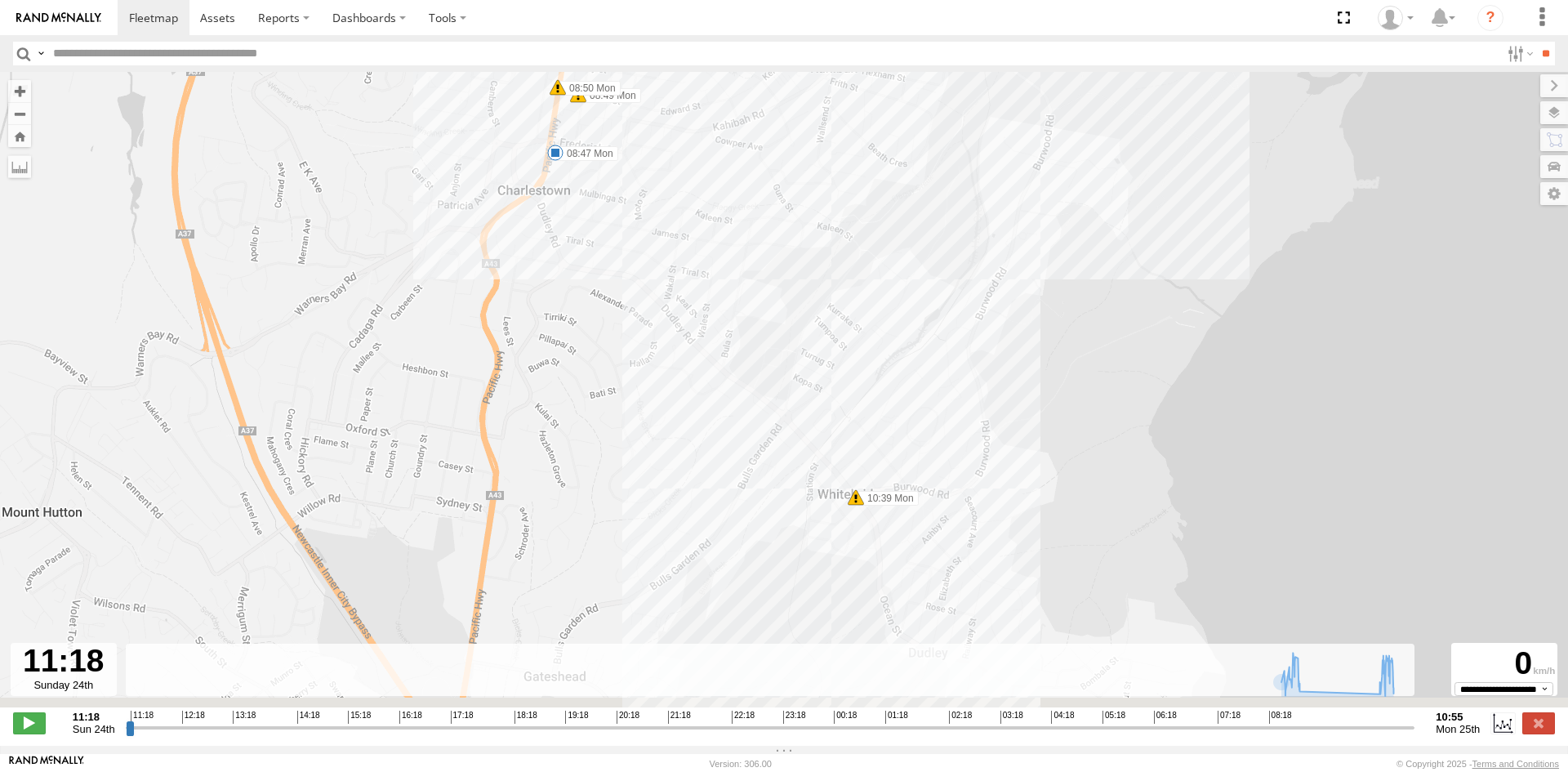
drag, startPoint x: 1126, startPoint y: 445, endPoint x: 1168, endPoint y: 246, distance: 203.4
click at [1168, 246] on div "[GEOGRAPHIC_DATA] | EIL71J | [PERSON_NAME] 08:42 Mon 08:47 Mon 08:49 Mon 08:50 …" at bounding box center [784, 398] width 1568 height 653
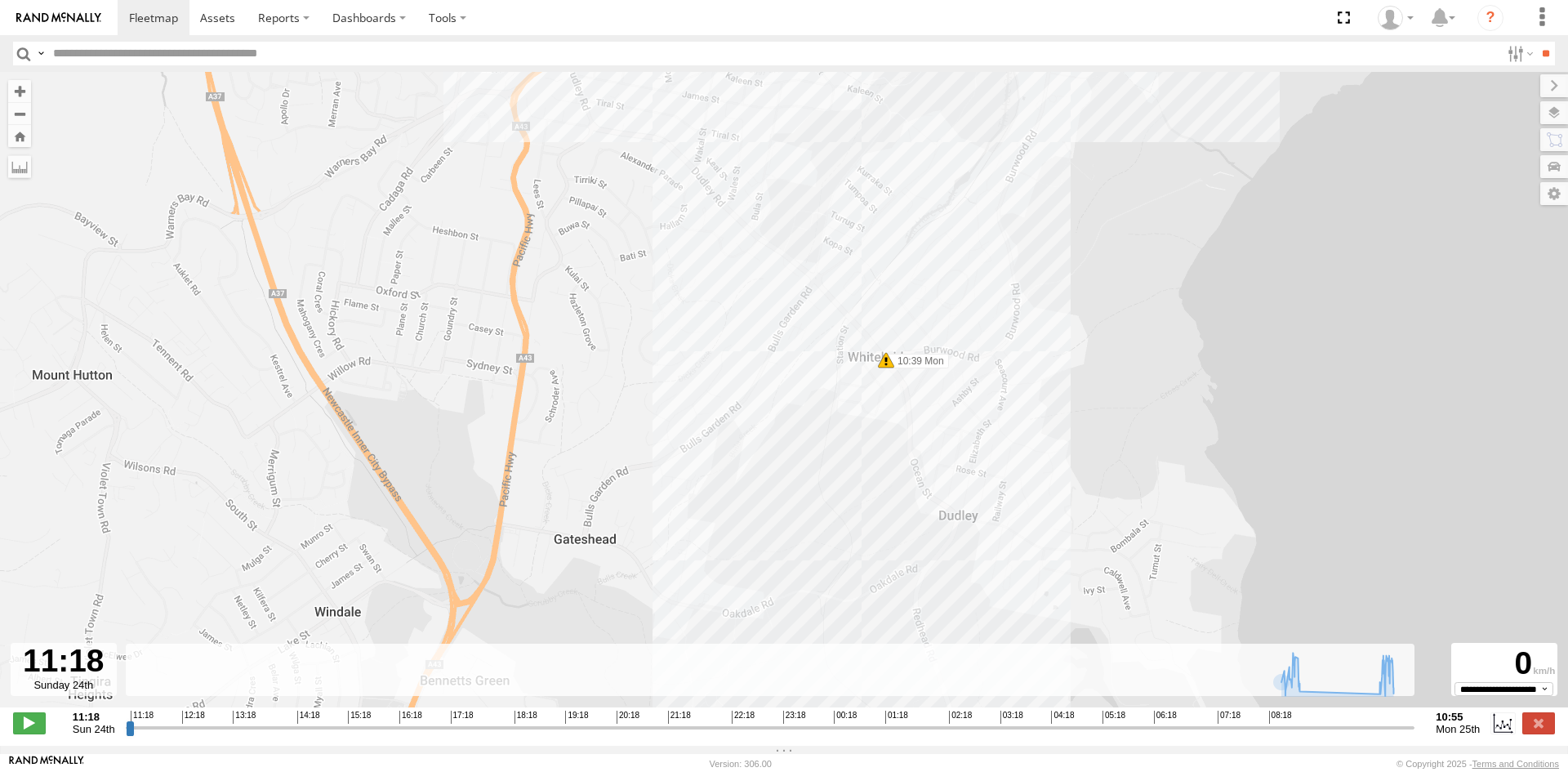
drag, startPoint x: 1023, startPoint y: 597, endPoint x: 1095, endPoint y: 303, distance: 302.7
click at [1095, 305] on div "[GEOGRAPHIC_DATA] | EIL71J | [PERSON_NAME] 08:42 Mon 08:47 Mon 08:49 Mon 08:50 …" at bounding box center [784, 398] width 1568 height 653
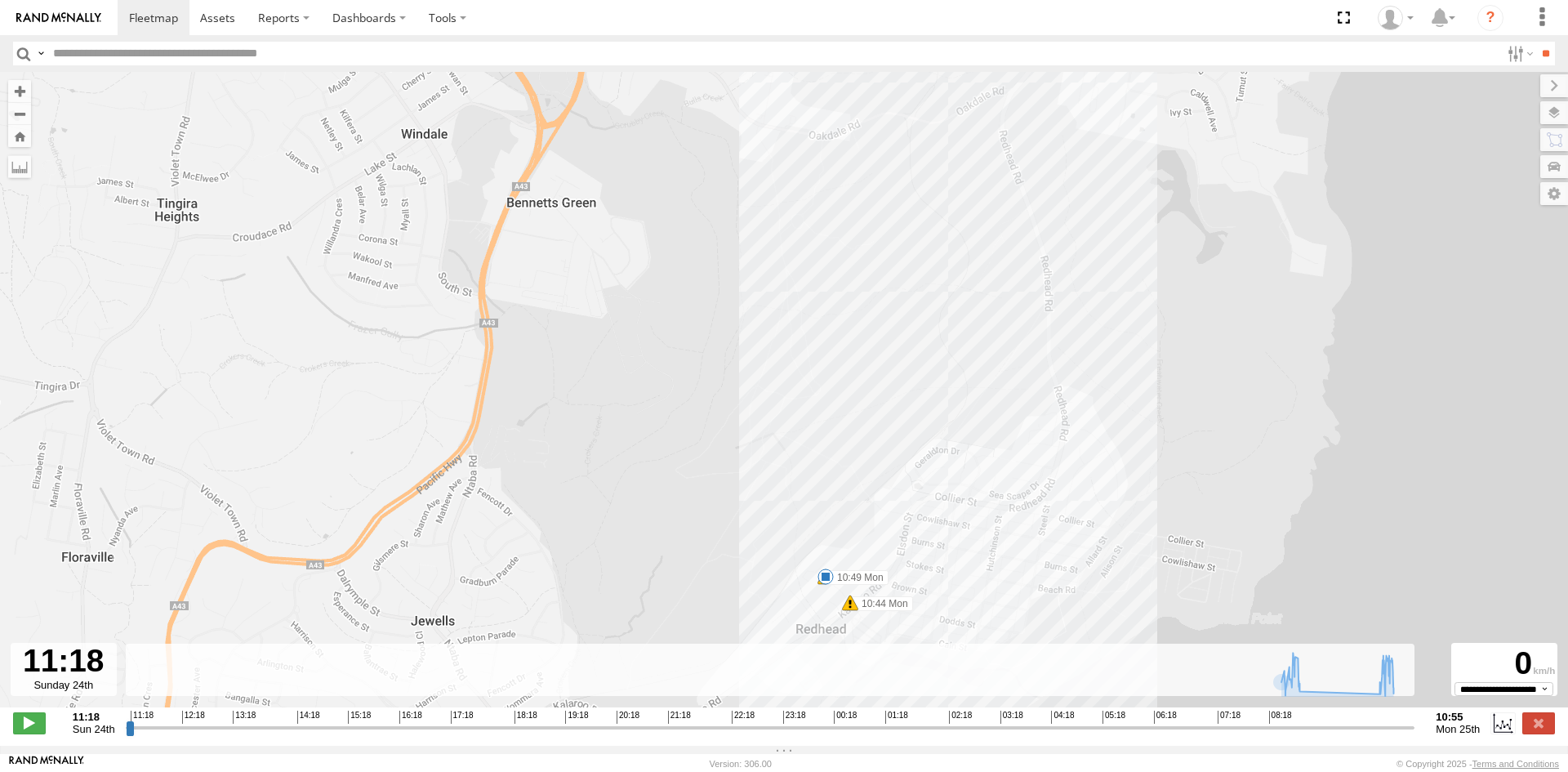
drag, startPoint x: 1056, startPoint y: 521, endPoint x: 1099, endPoint y: 310, distance: 215.3
click at [1098, 310] on div "[GEOGRAPHIC_DATA] | EIL71J | [PERSON_NAME] 08:42 Mon 08:47 Mon 08:49 Mon 08:50 …" at bounding box center [784, 398] width 1568 height 653
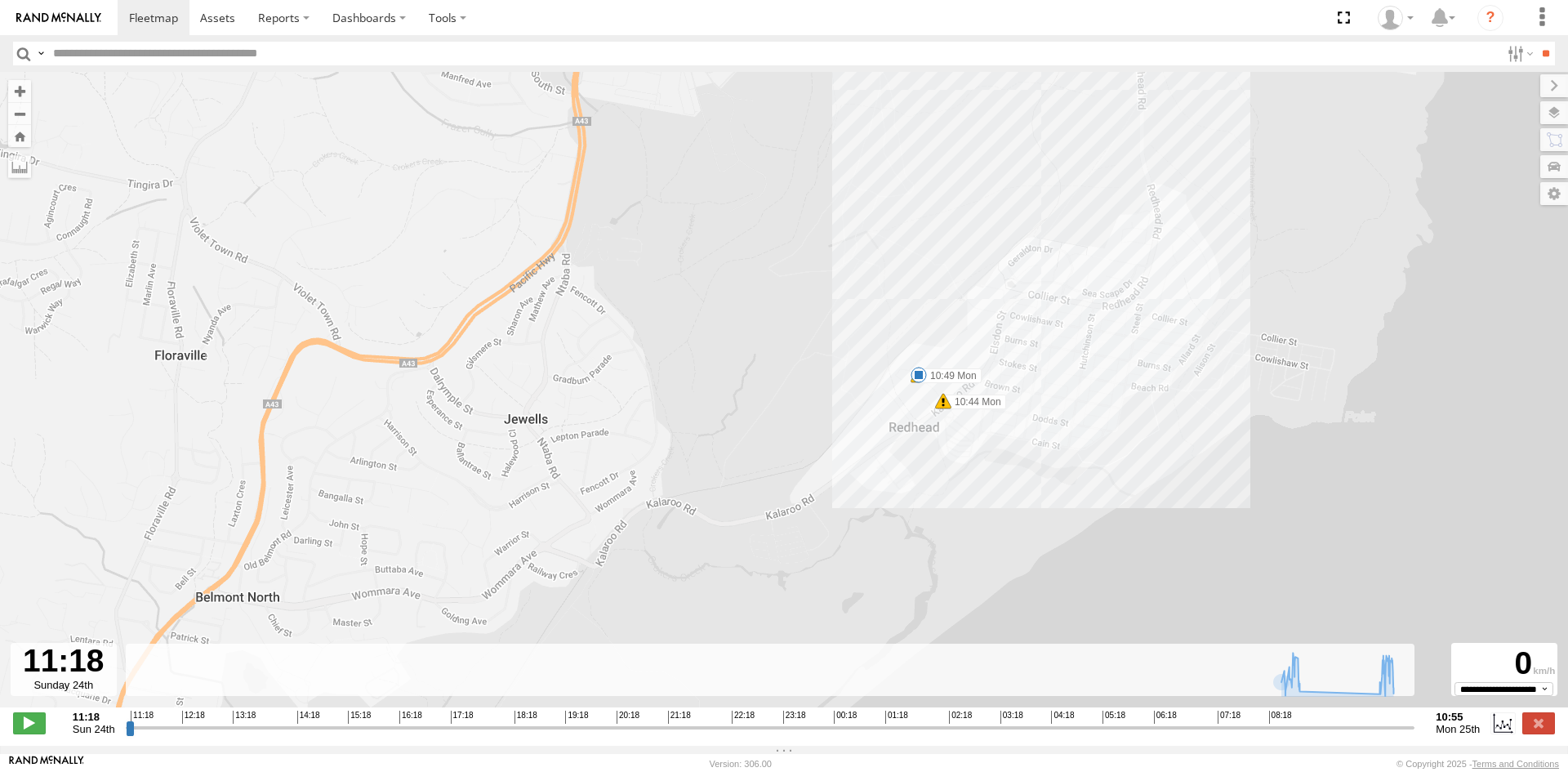
drag, startPoint x: 1042, startPoint y: 464, endPoint x: 1059, endPoint y: 418, distance: 49.0
click at [1059, 418] on div "[GEOGRAPHIC_DATA] | EIL71J | [PERSON_NAME] 08:42 Mon 08:47 Mon 08:49 Mon 08:50 …" at bounding box center [784, 398] width 1568 height 653
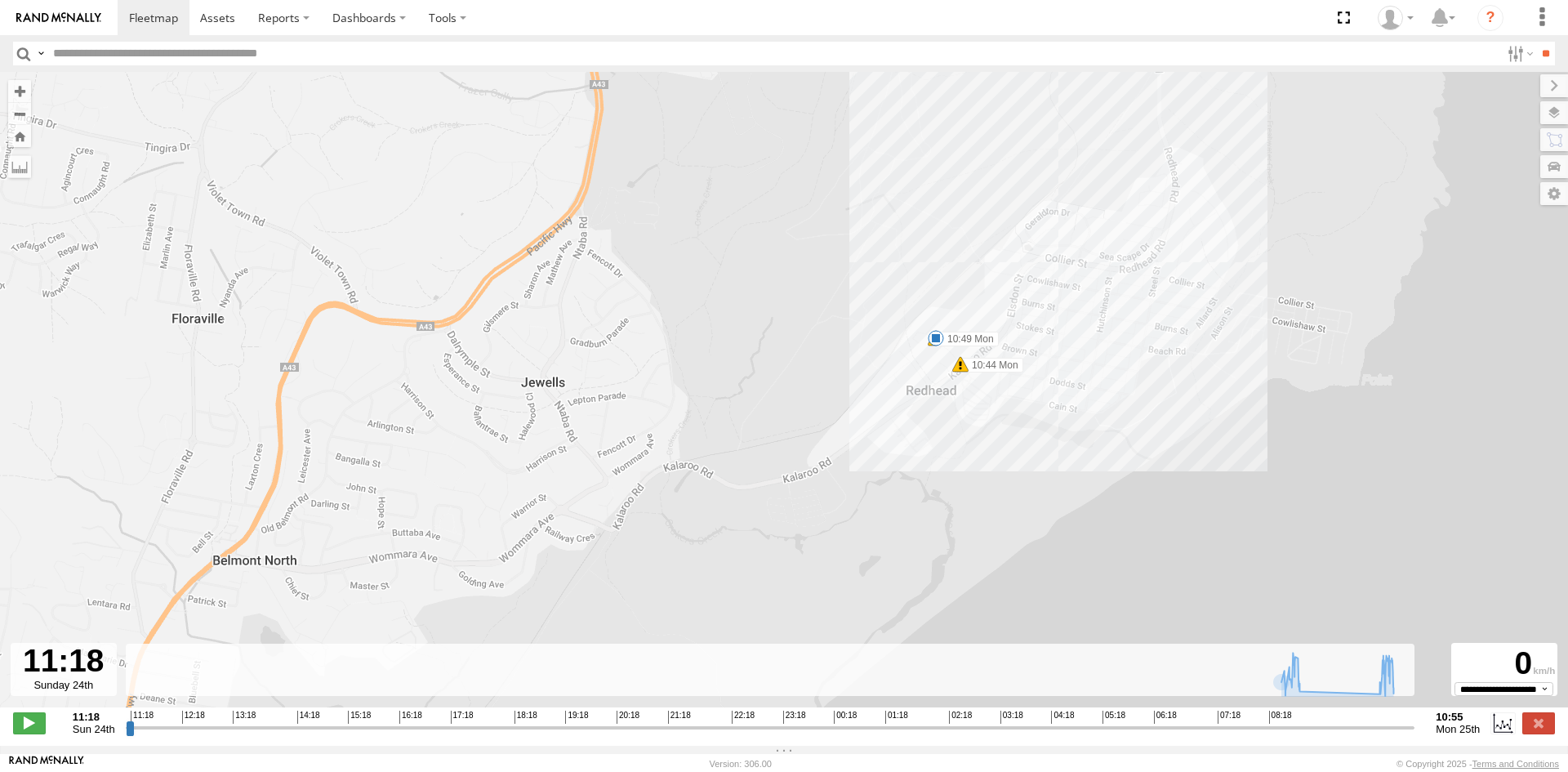
click at [938, 346] on span at bounding box center [936, 338] width 17 height 17
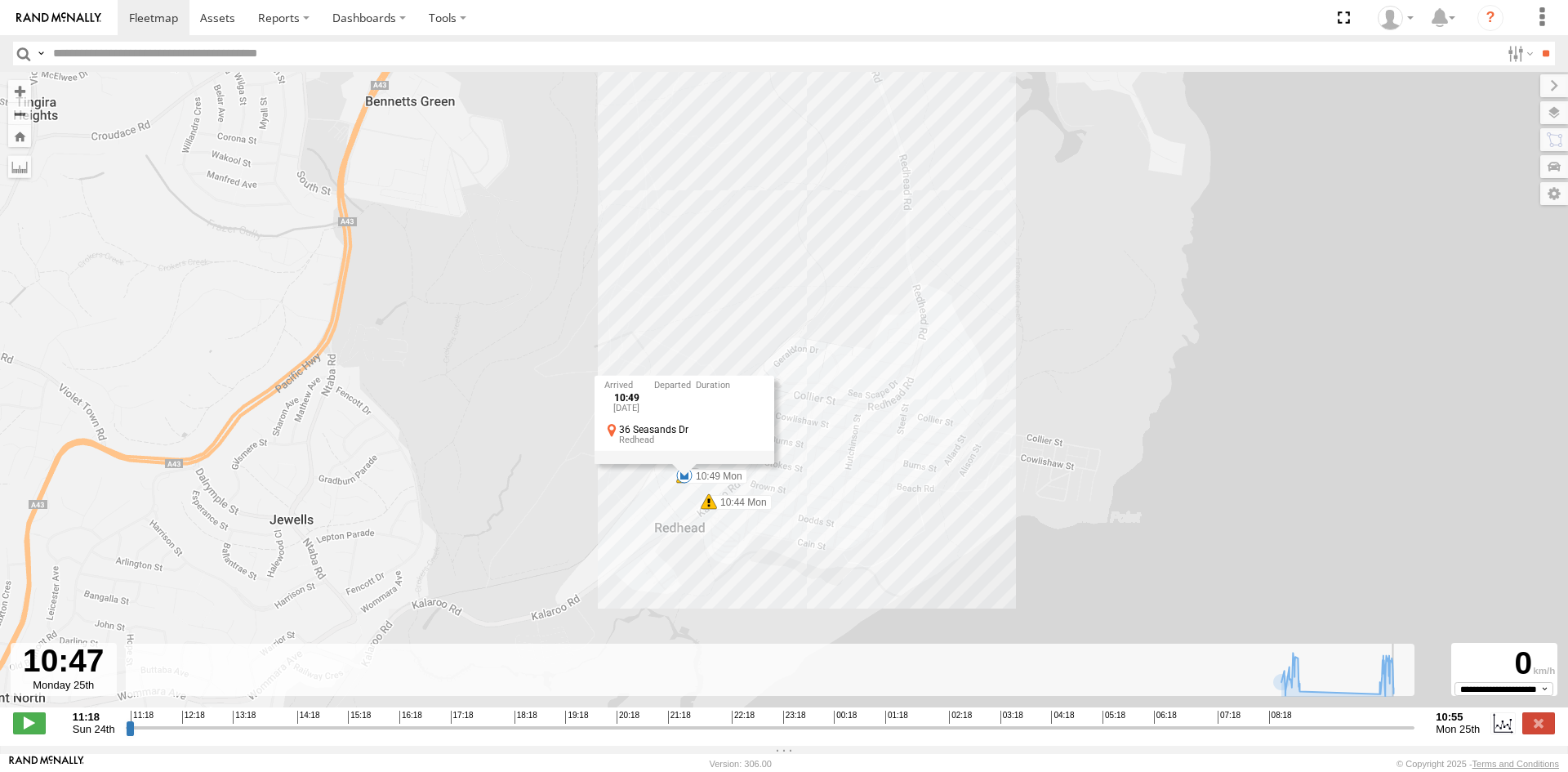
drag, startPoint x: 130, startPoint y: 743, endPoint x: 1403, endPoint y: 751, distance: 1273.0
type input "**********"
click at [1403, 735] on input "range" at bounding box center [770, 727] width 1290 height 16
